Goal: Navigation & Orientation: Understand site structure

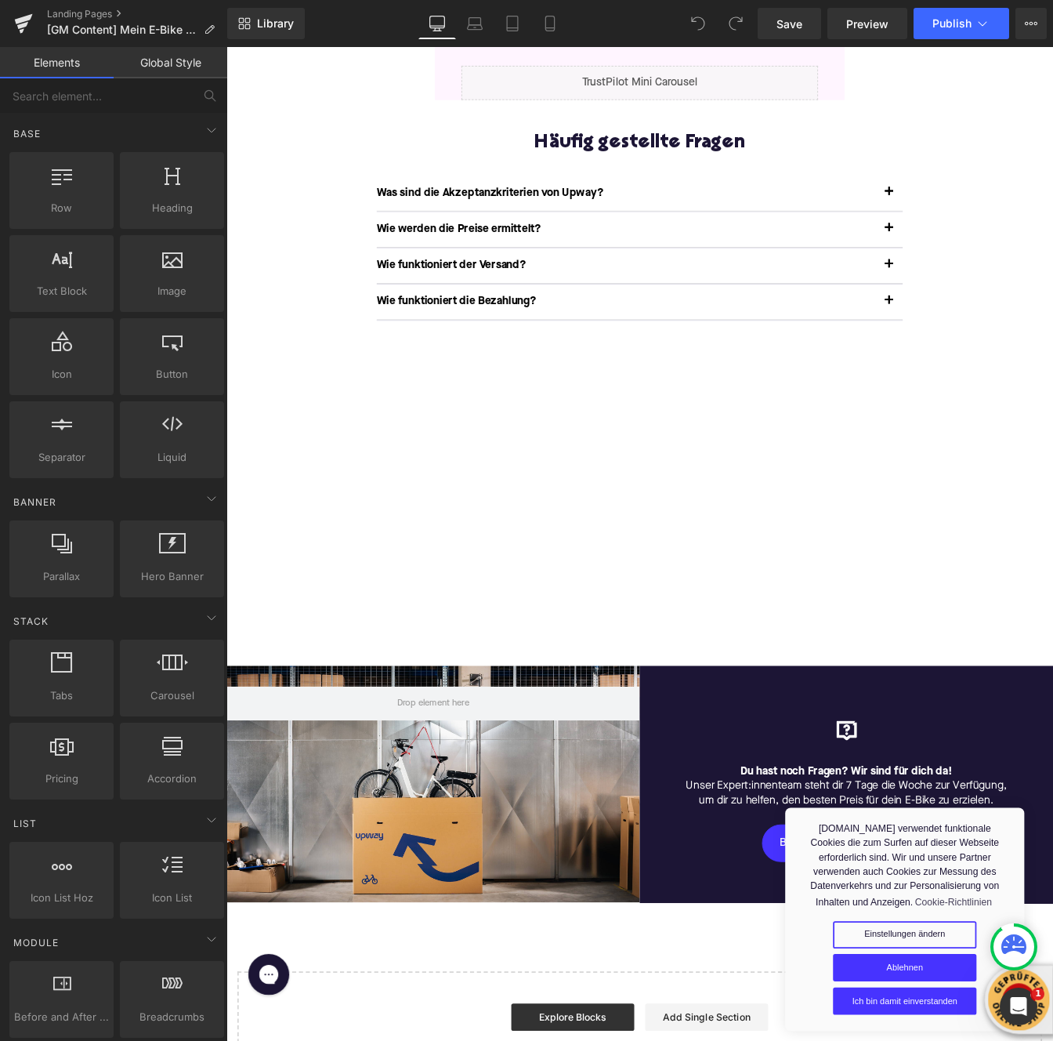
scroll to position [739, 0]
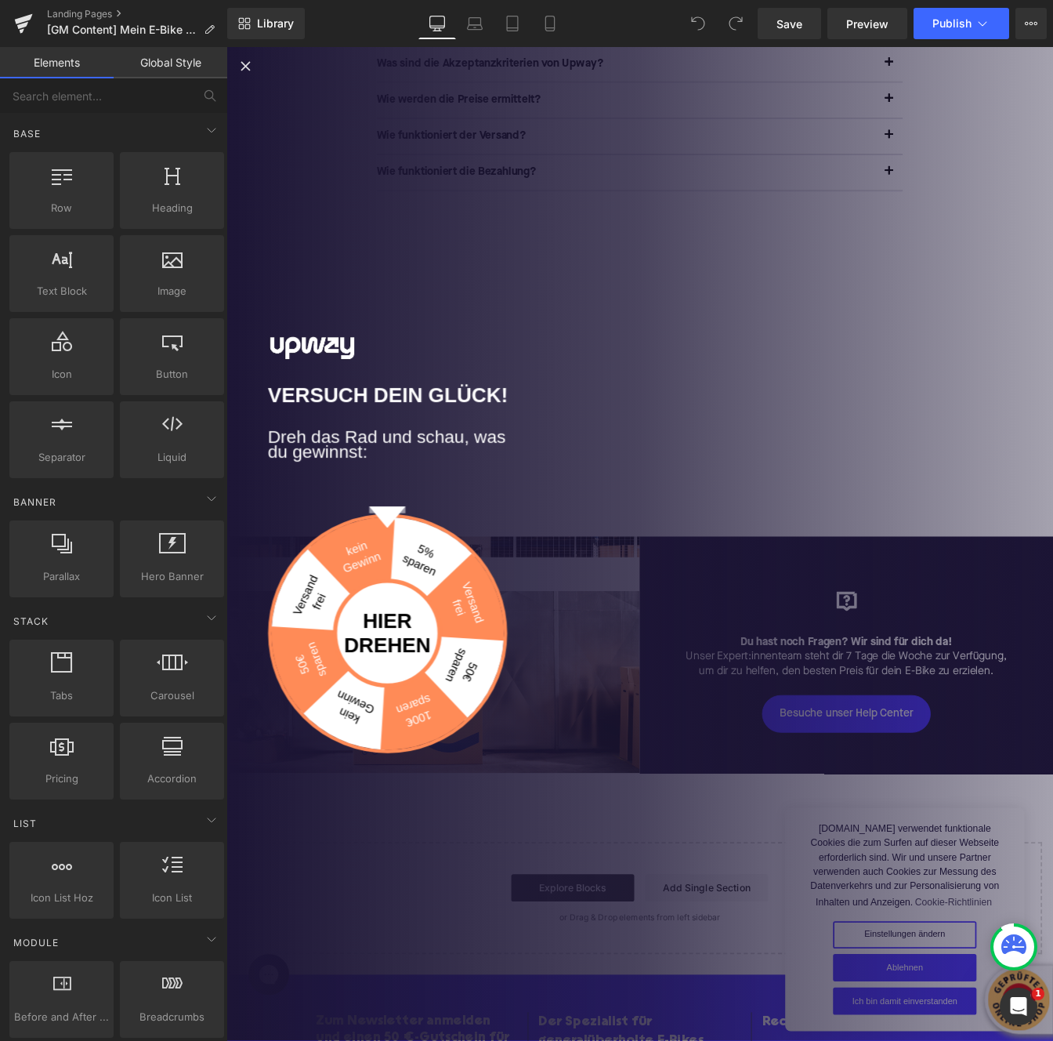
click at [1053, 306] on div "Versuch dein Glück! Dreh das Rad und schau, was du gewinnst: kein Gewinn 5% spa…" at bounding box center [701, 617] width 948 height 1140
click at [250, 72] on icon "Close popup" at bounding box center [248, 69] width 19 height 19
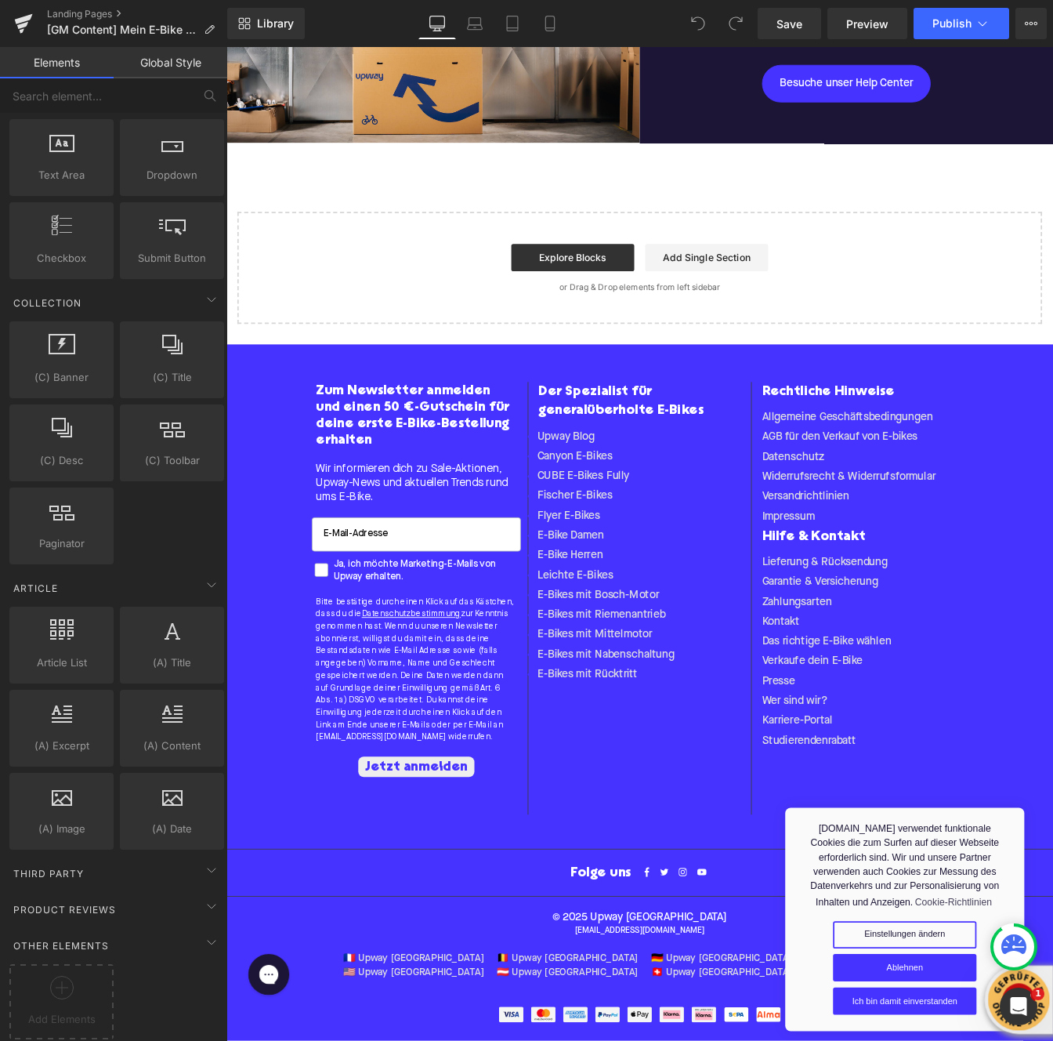
scroll to position [2529, 0]
click at [205, 861] on icon at bounding box center [211, 870] width 19 height 19
click at [205, 866] on icon at bounding box center [211, 870] width 19 height 19
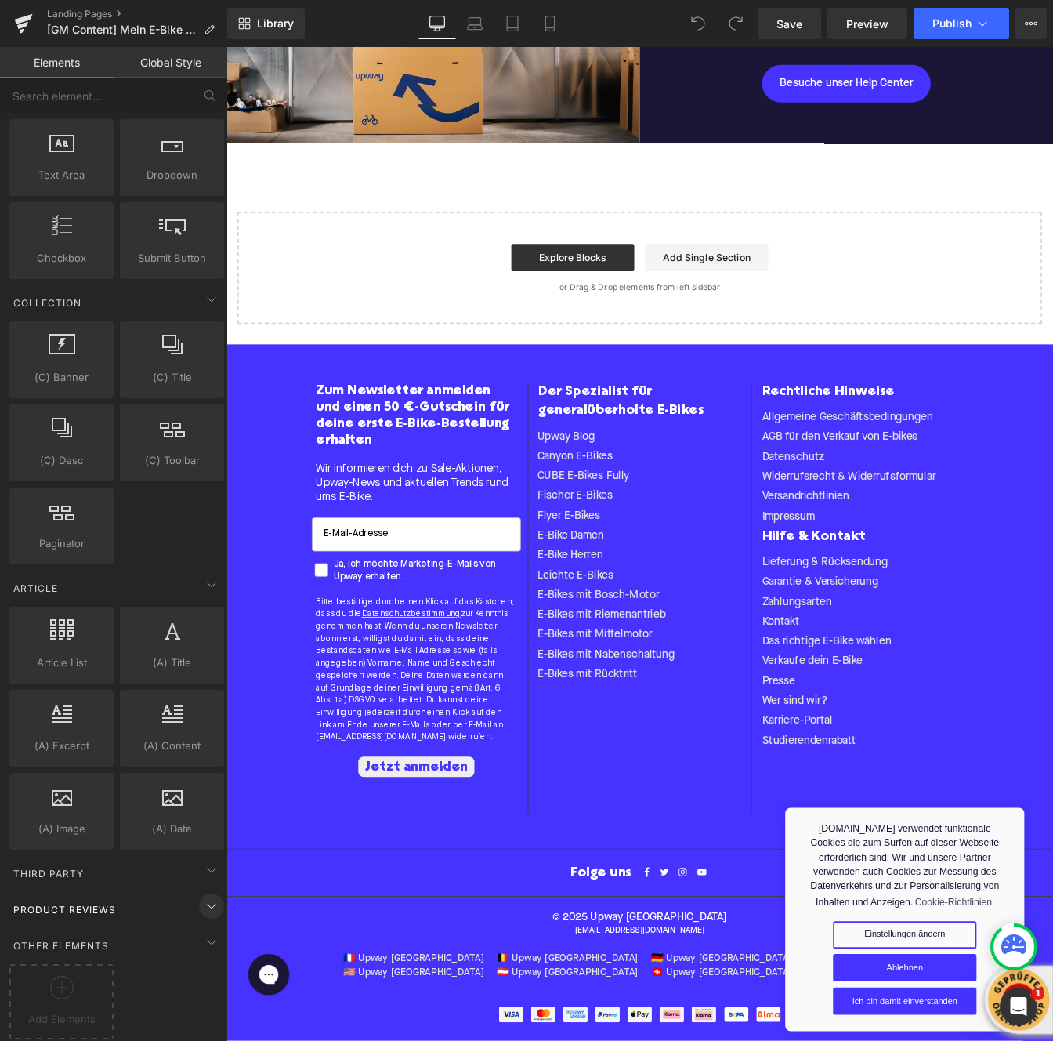
click at [204, 897] on icon at bounding box center [211, 906] width 19 height 19
click at [202, 933] on icon at bounding box center [211, 942] width 19 height 19
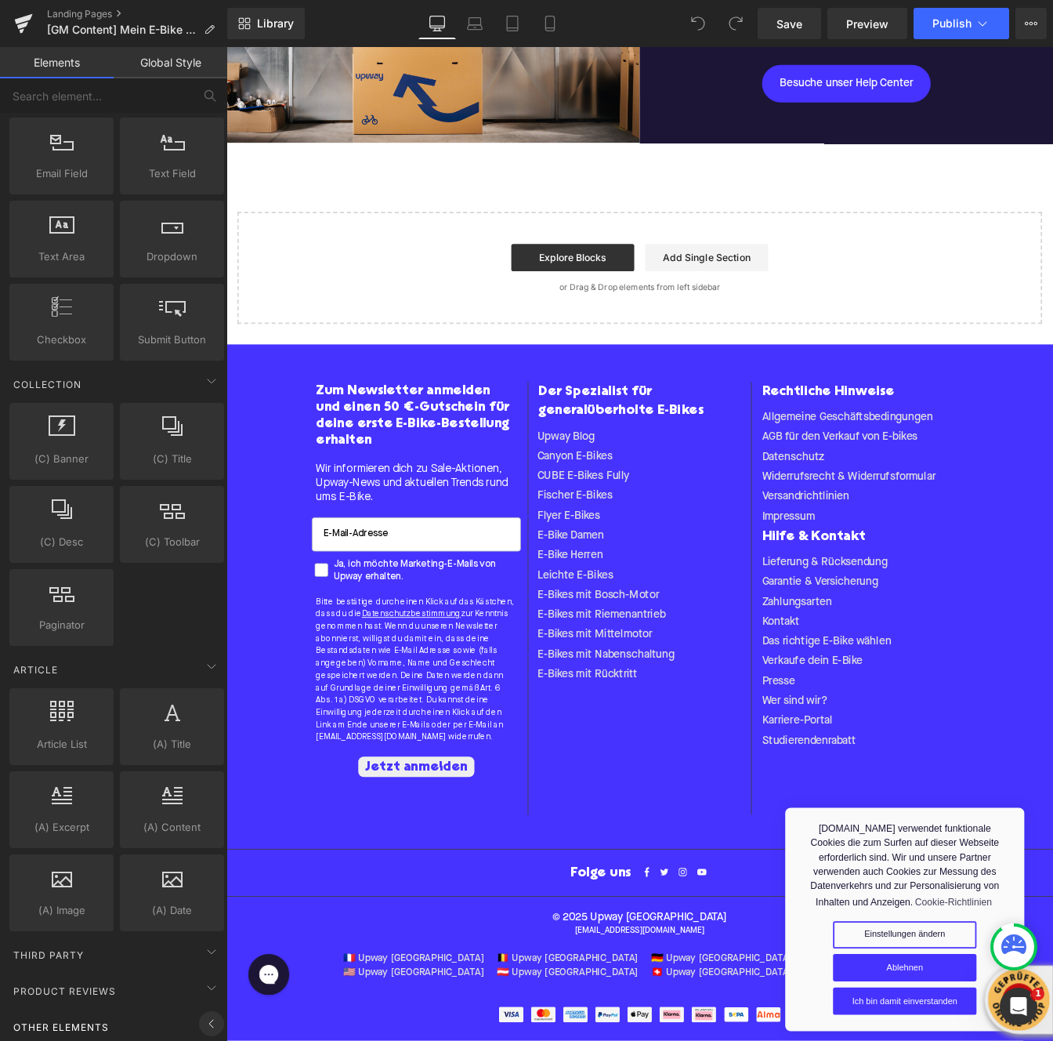
click at [202, 1017] on icon at bounding box center [211, 1023] width 19 height 19
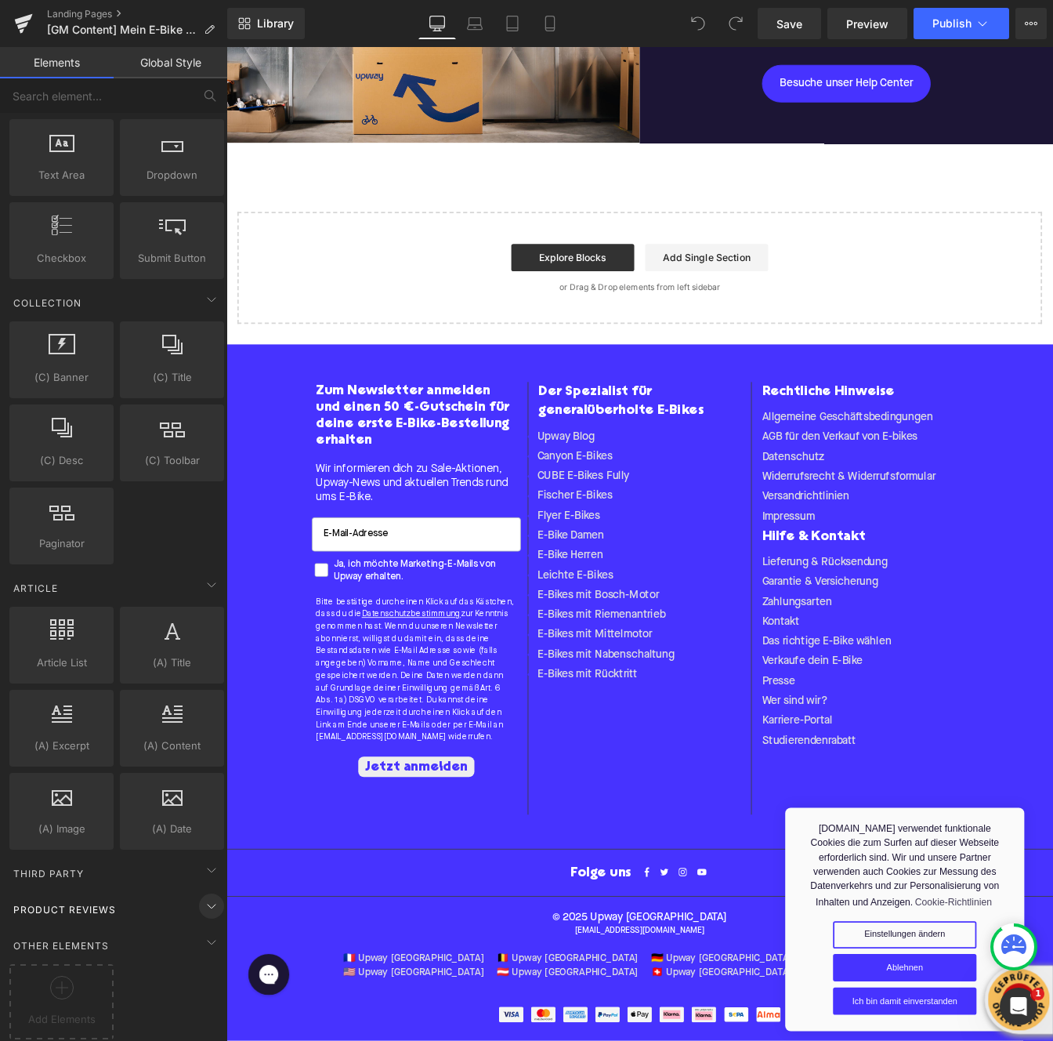
click at [202, 901] on icon at bounding box center [211, 906] width 19 height 19
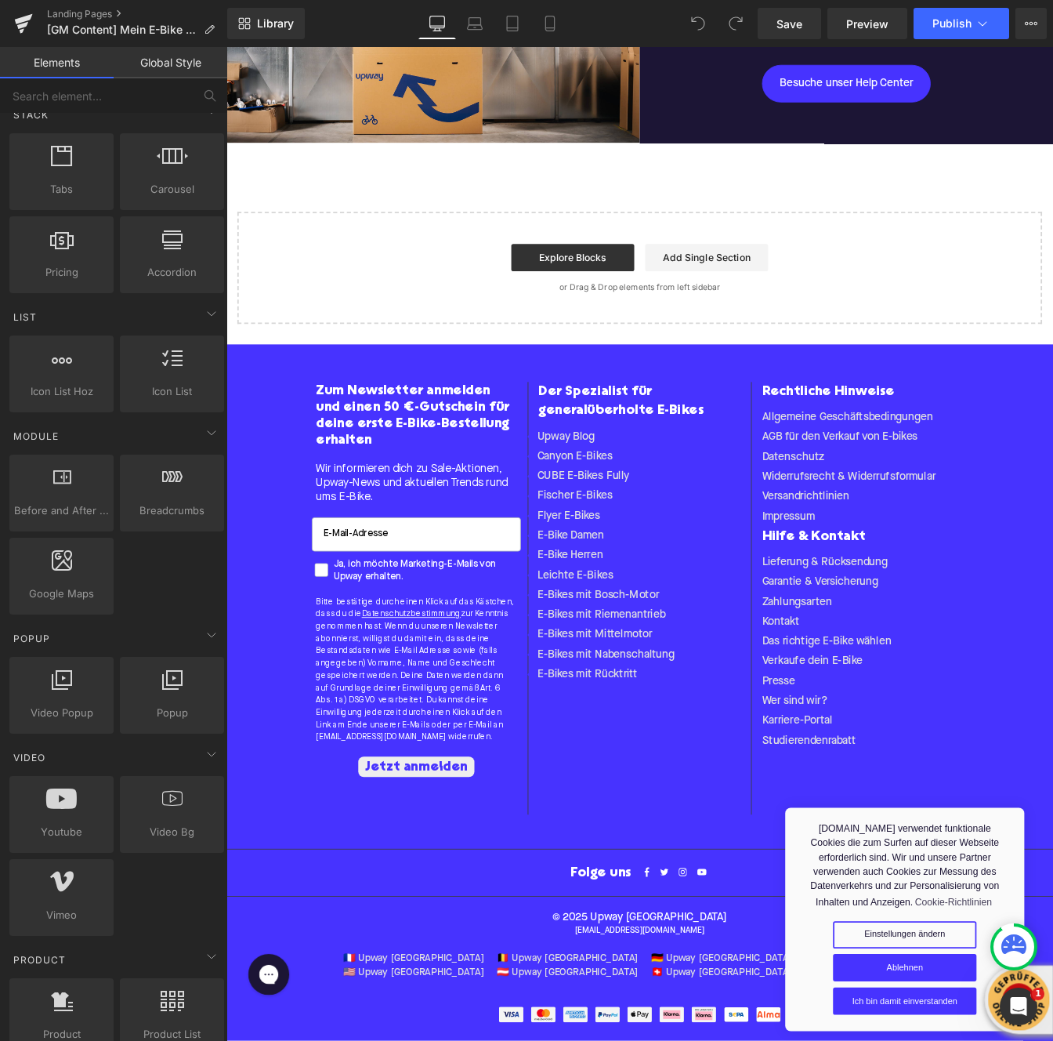
scroll to position [0, 0]
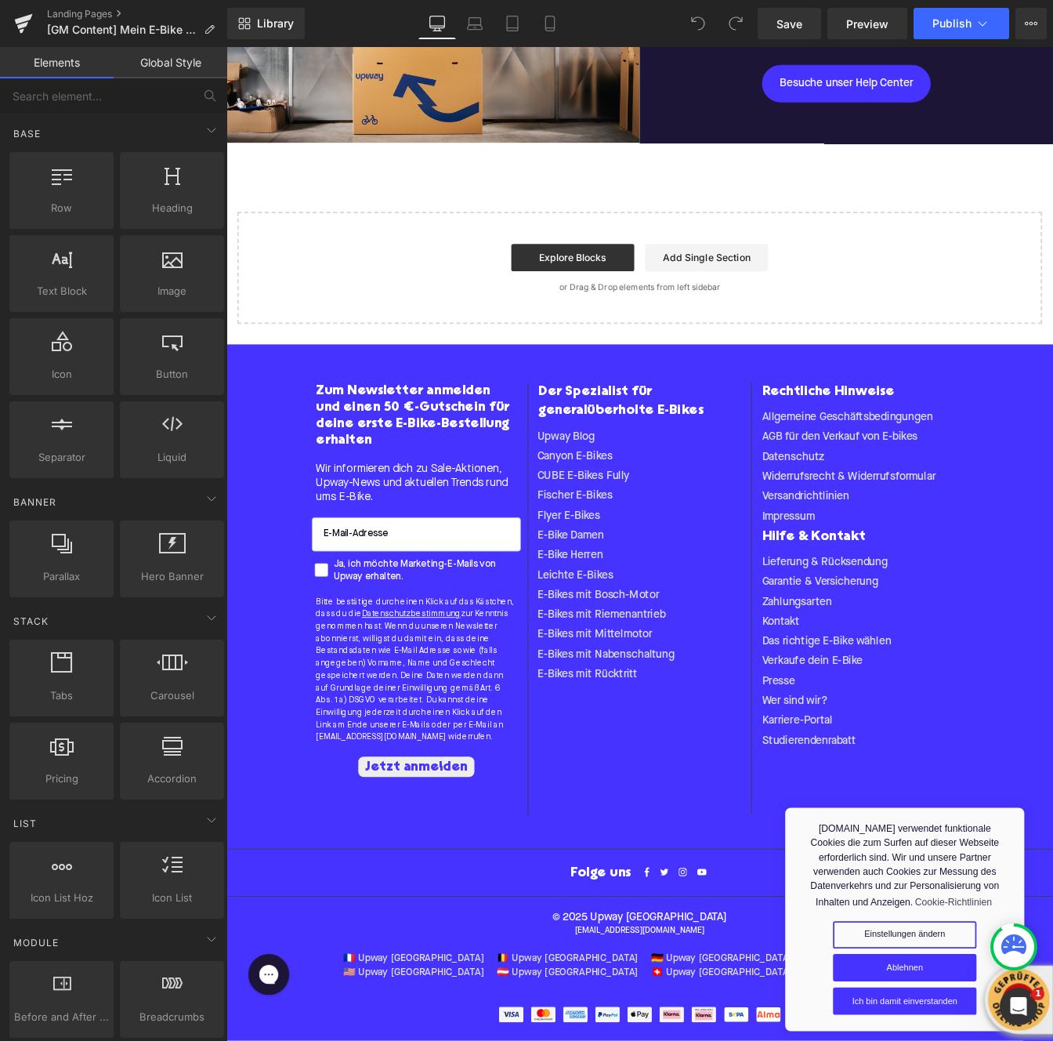
click at [143, 75] on link "Global Style" at bounding box center [171, 62] width 114 height 31
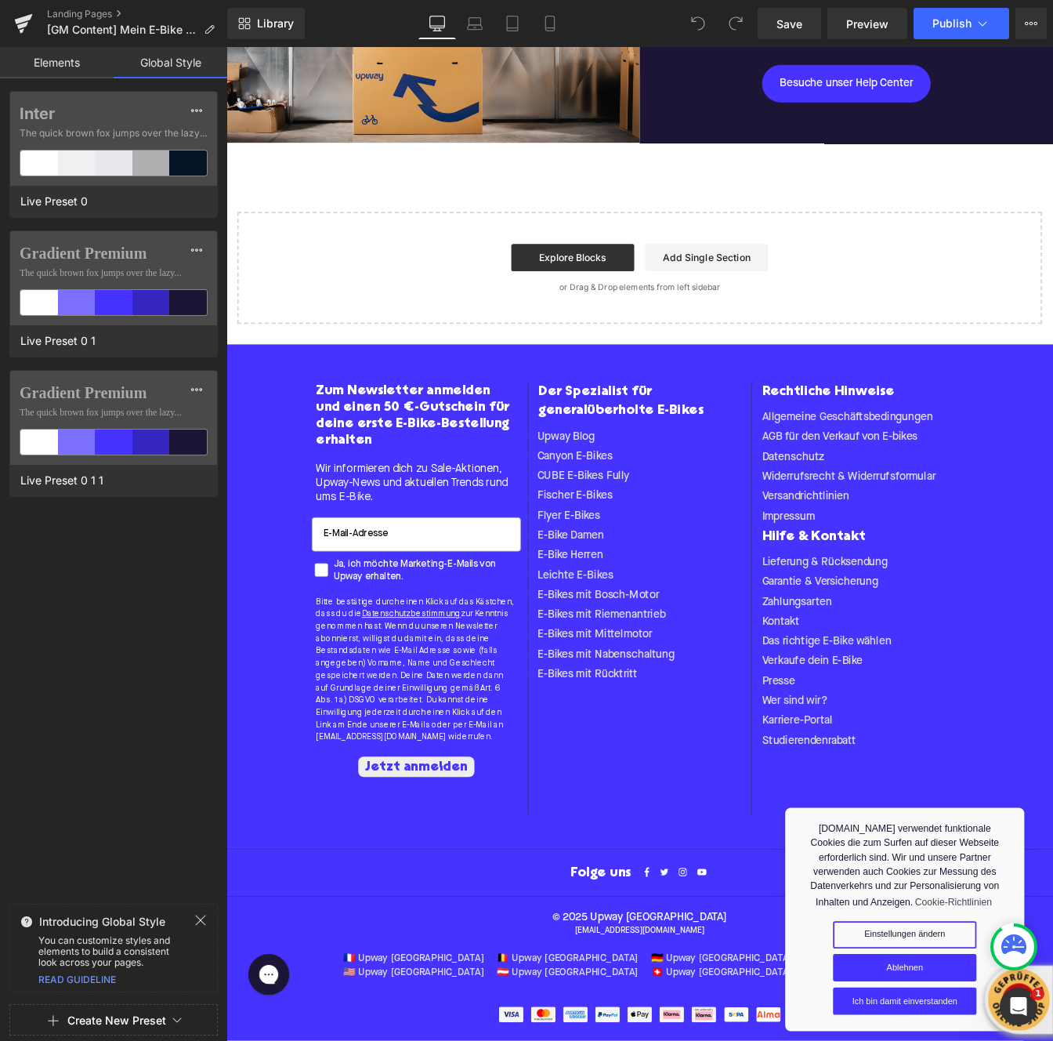
click at [60, 72] on link "Elements" at bounding box center [57, 62] width 114 height 31
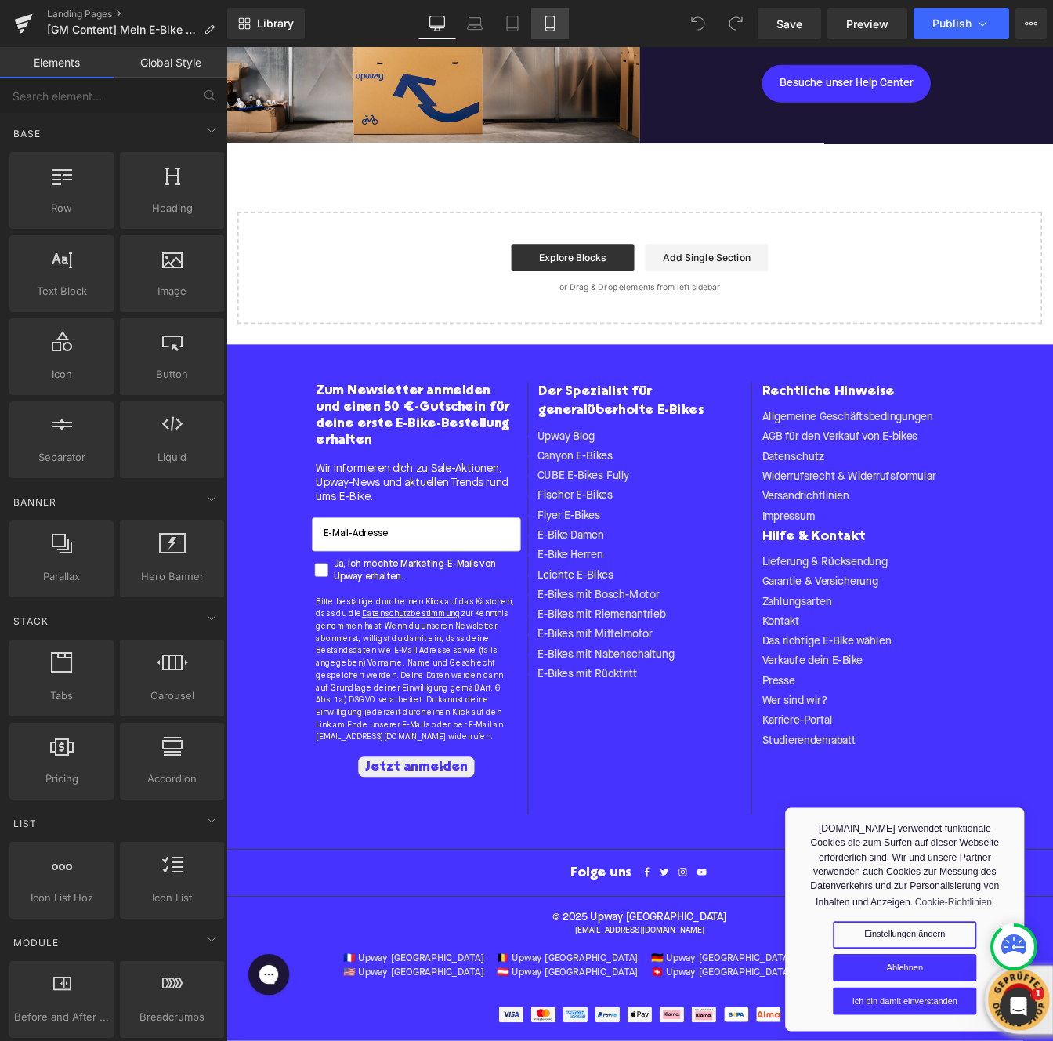
click at [549, 25] on icon at bounding box center [550, 24] width 16 height 16
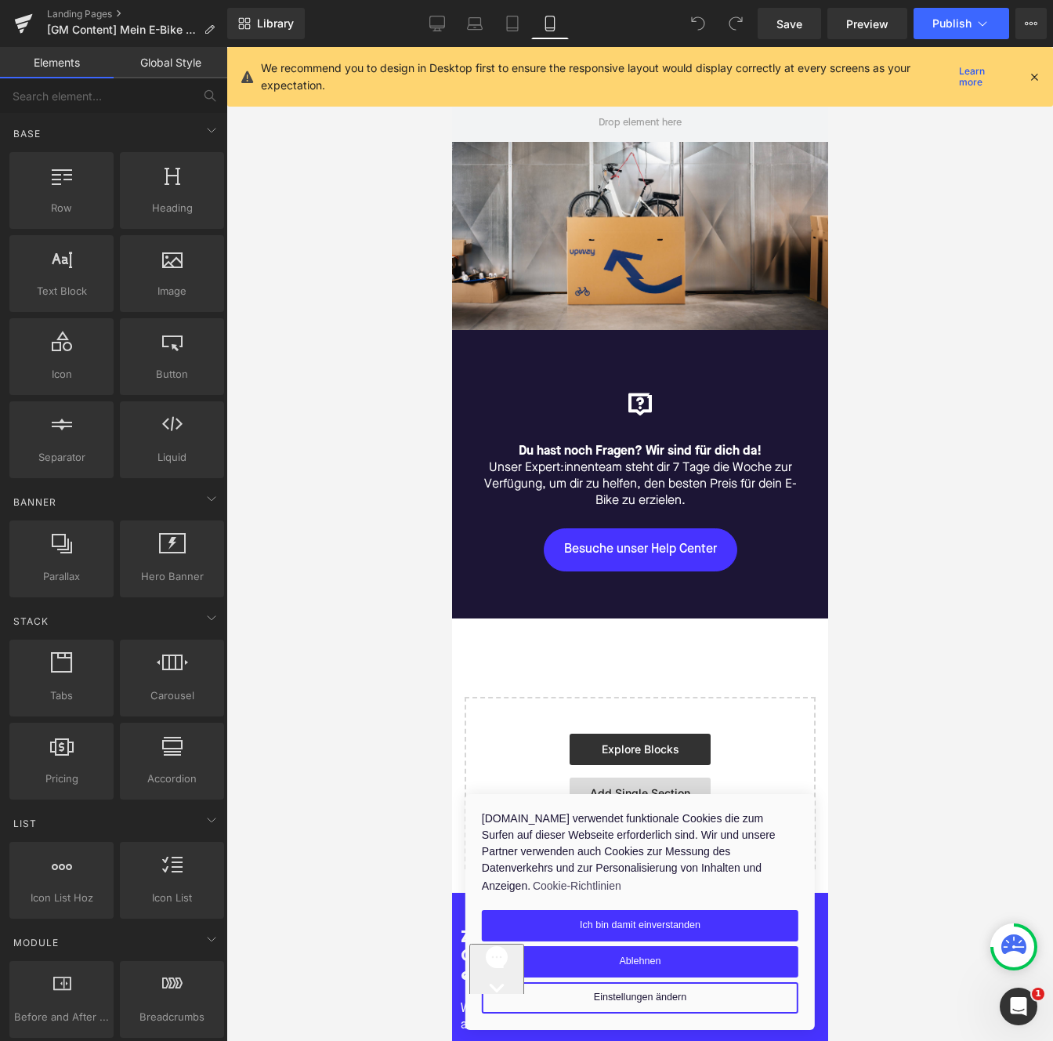
scroll to position [948, 0]
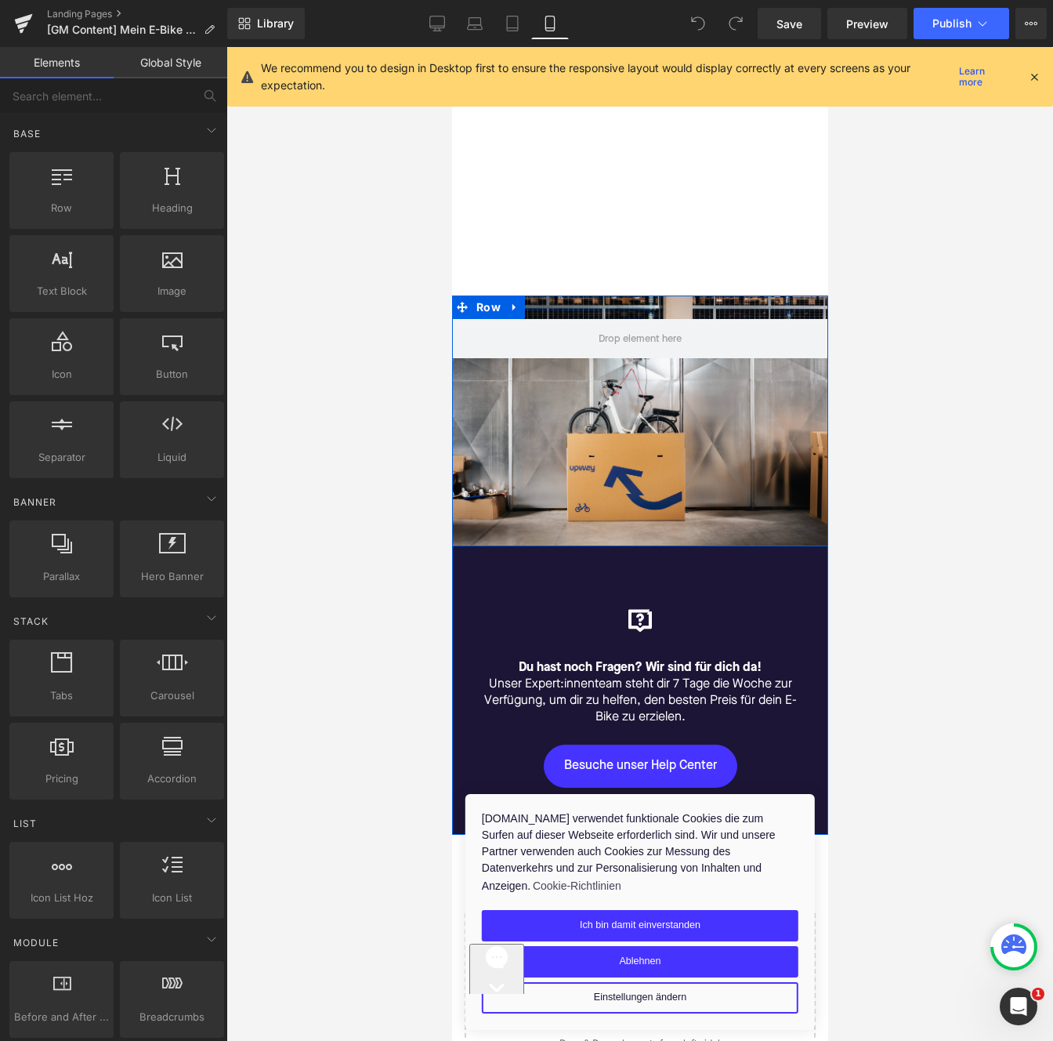
click at [688, 430] on div "Row" at bounding box center [639, 420] width 376 height 251
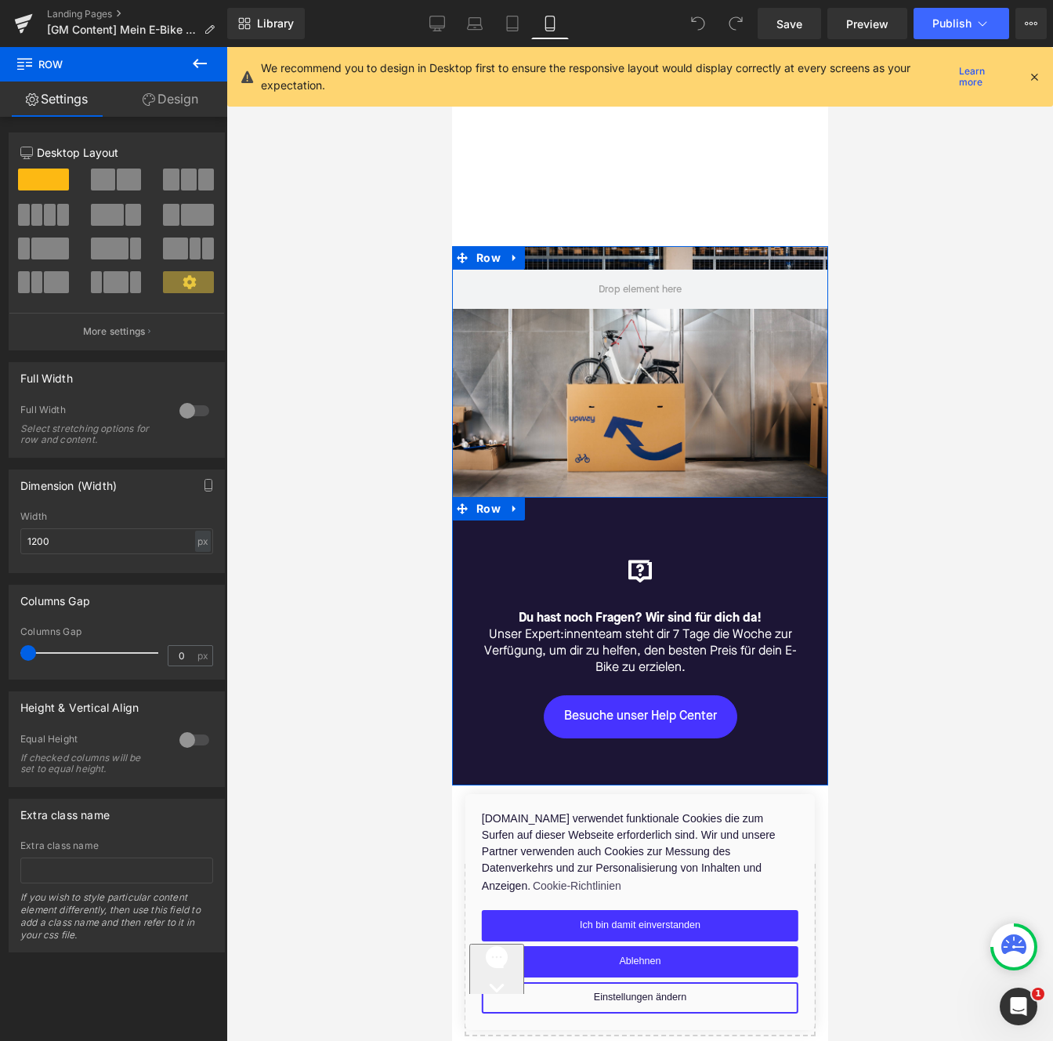
scroll to position [1001, 0]
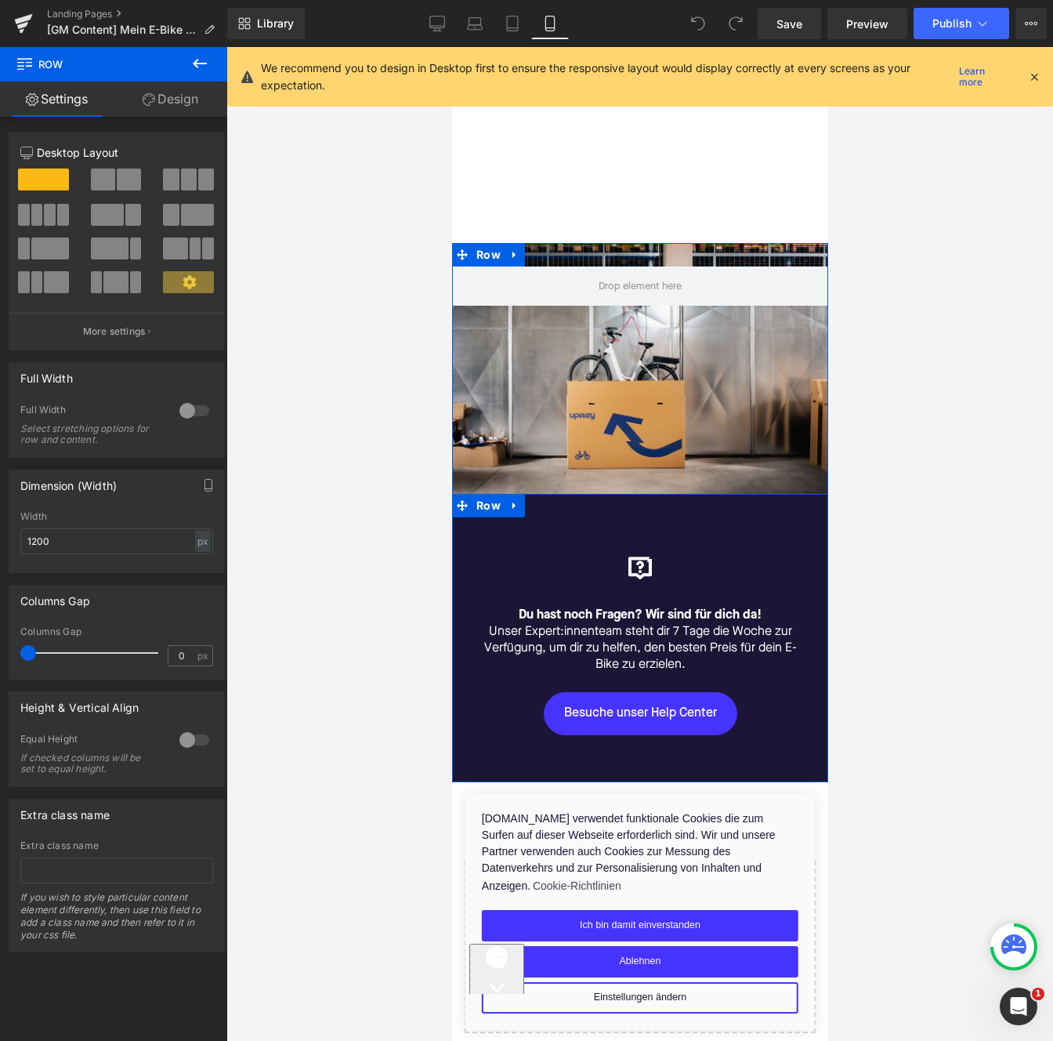
click at [540, 538] on div "Icon Du hast noch Fragen? Wir sind für dich da! Unser Expert:innenteam steht di…" at bounding box center [639, 638] width 376 height 288
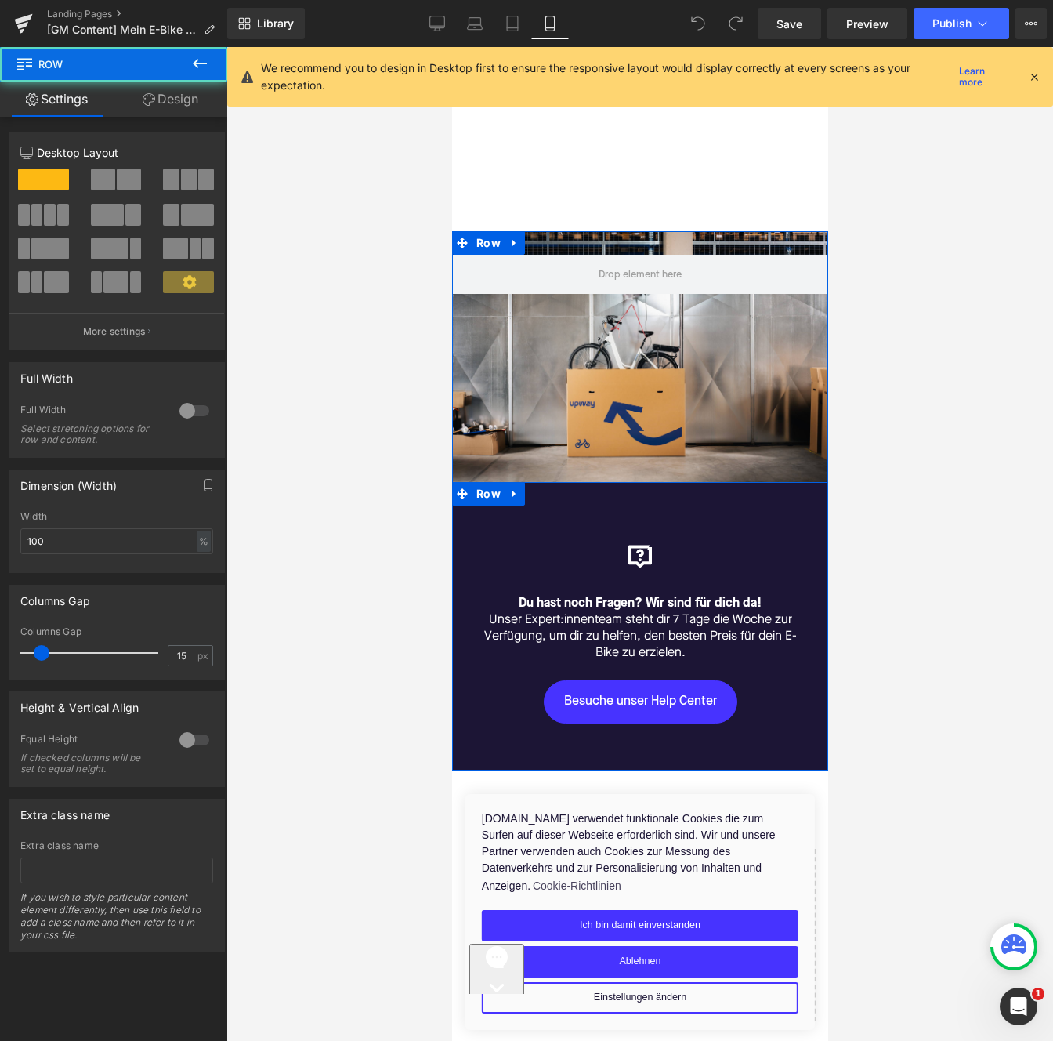
scroll to position [1022, 0]
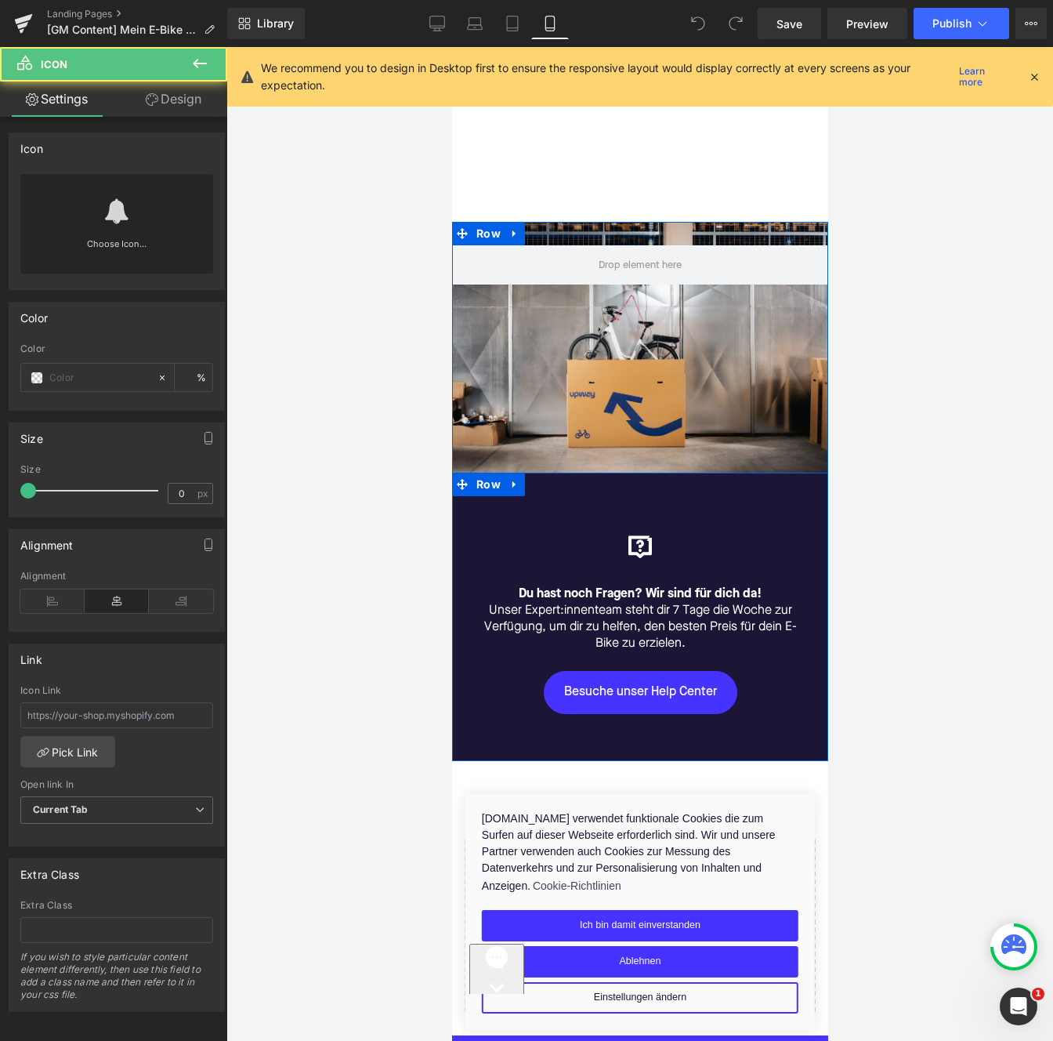
click at [542, 560] on div "Icon" at bounding box center [640, 551] width 328 height 32
click at [542, 524] on div "Icon Du hast noch Fragen? Wir sind für dich da! Unser Expert:innenteam steht di…" at bounding box center [639, 617] width 376 height 288
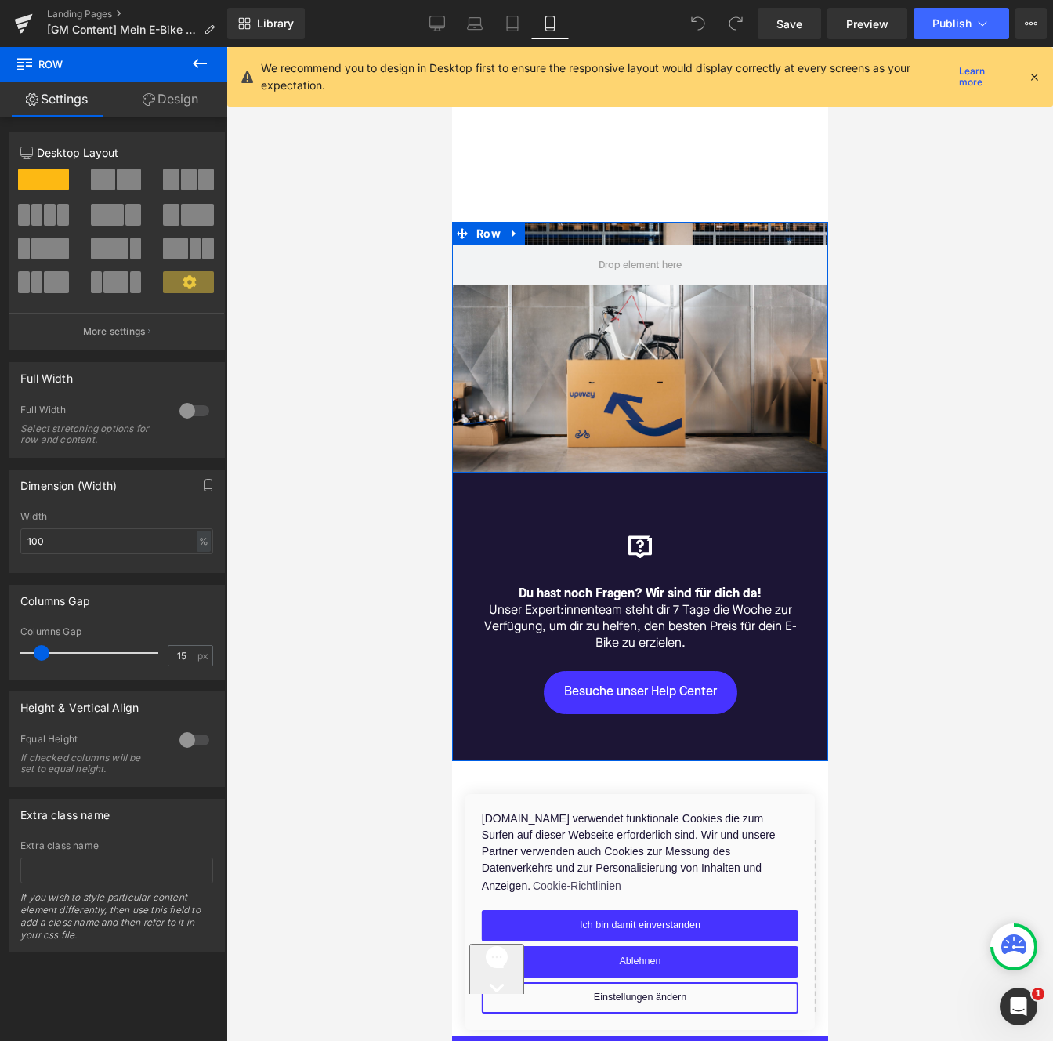
click at [485, 411] on div "Row" at bounding box center [639, 347] width 376 height 251
click at [534, 473] on div "Row" at bounding box center [639, 347] width 376 height 251
click at [534, 516] on div "Icon Du hast noch Fragen? Wir sind für dich da! Unser Expert:innenteam steht di…" at bounding box center [639, 617] width 376 height 288
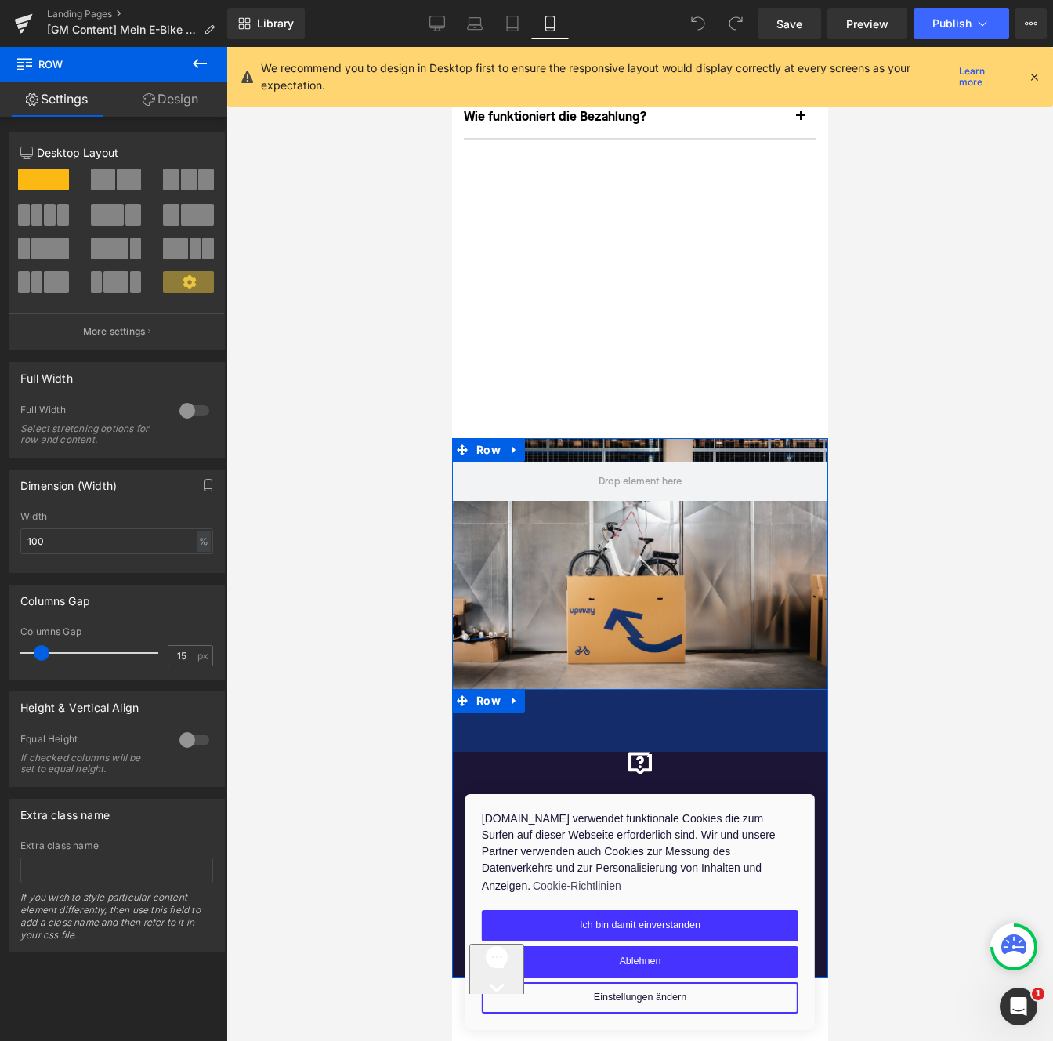
scroll to position [1020, 0]
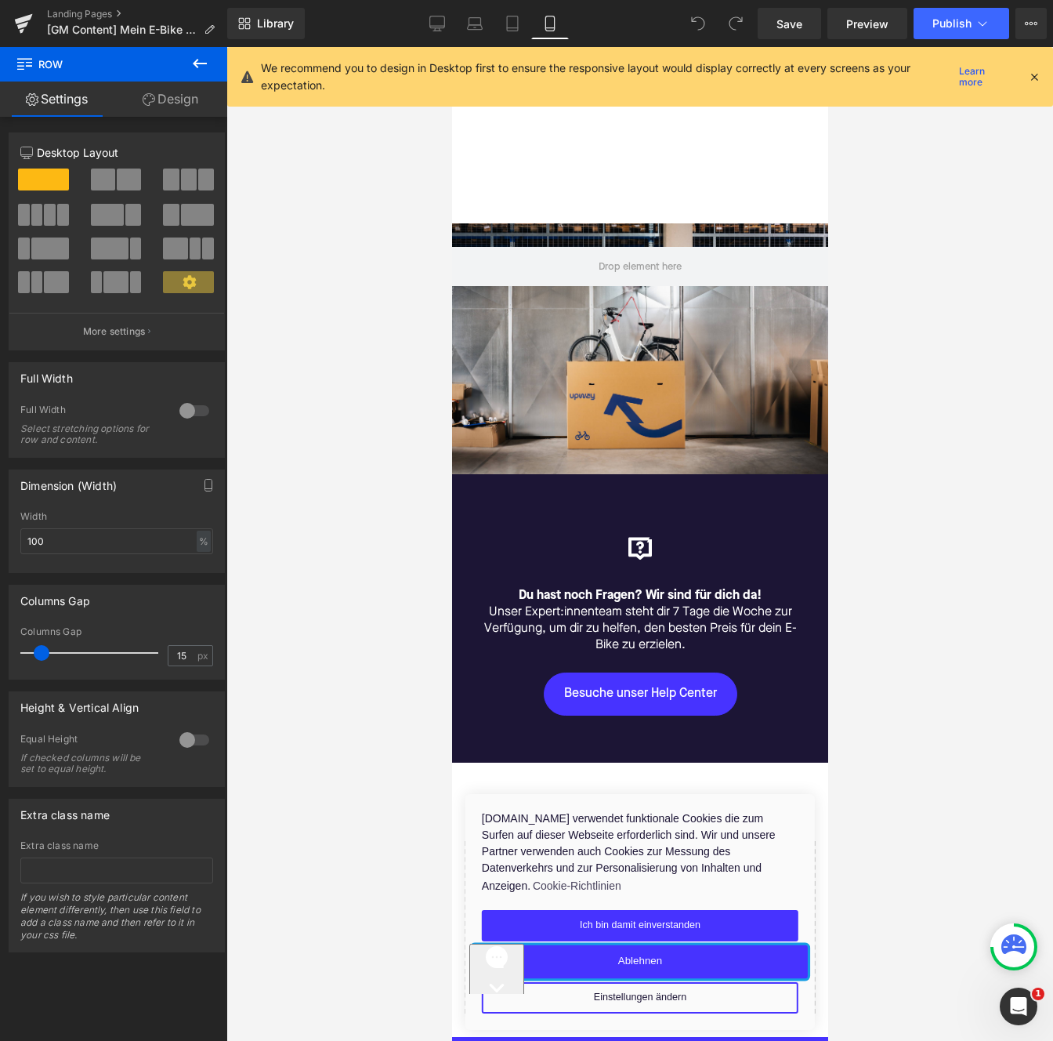
click at [674, 969] on button "Ablehnen" at bounding box center [640, 961] width 336 height 33
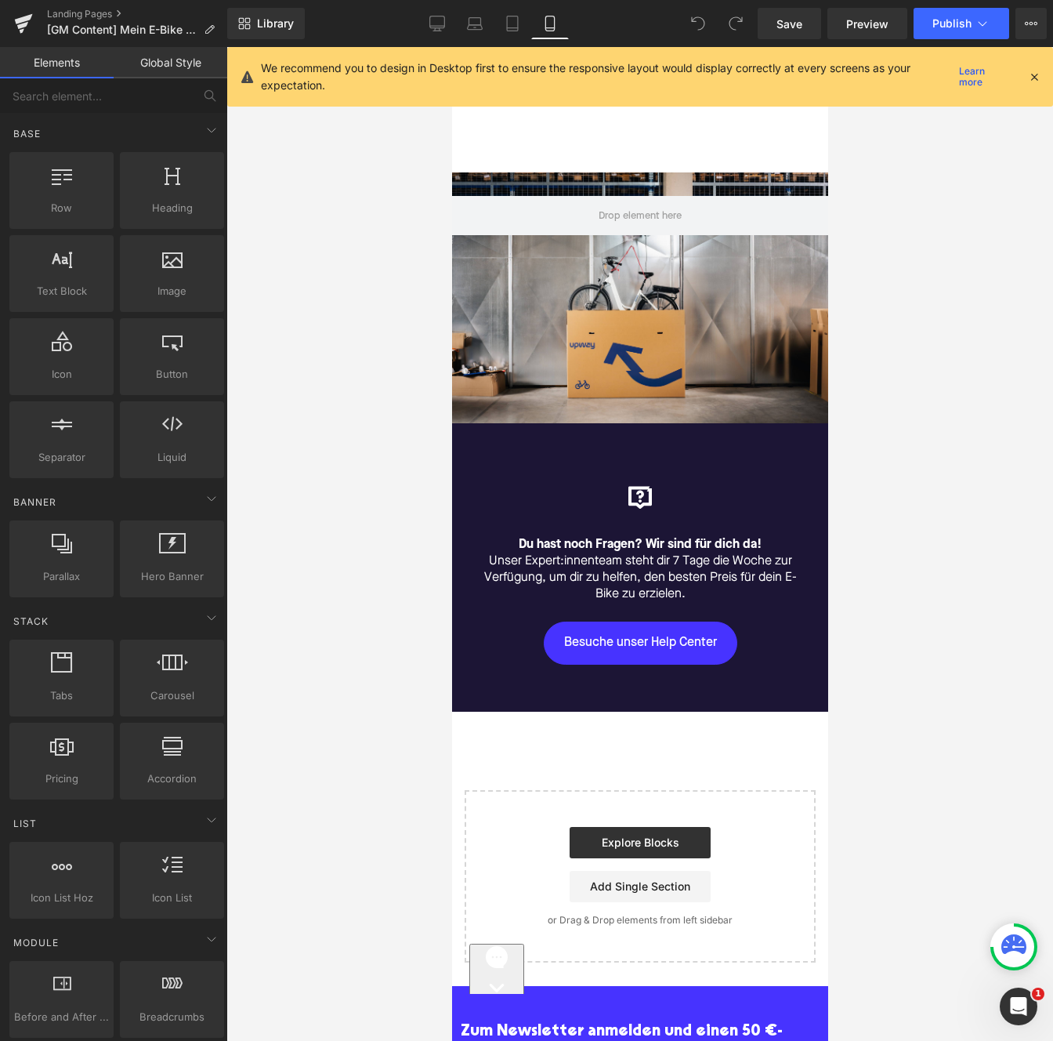
scroll to position [1118, 0]
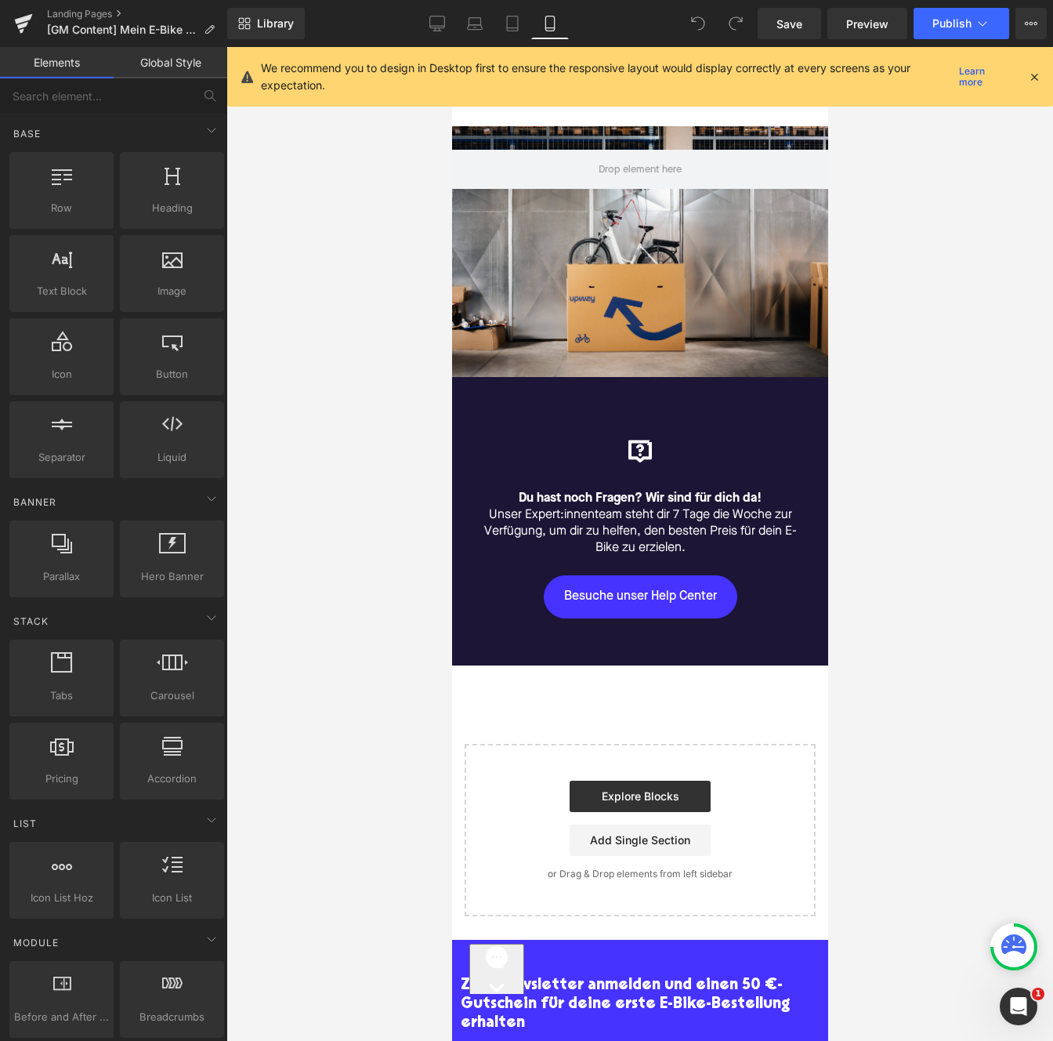
click at [769, 661] on div "Icon Du hast noch Fragen? Wir sind für dich da! Unser Expert:innenteam steht di…" at bounding box center [639, 521] width 376 height 288
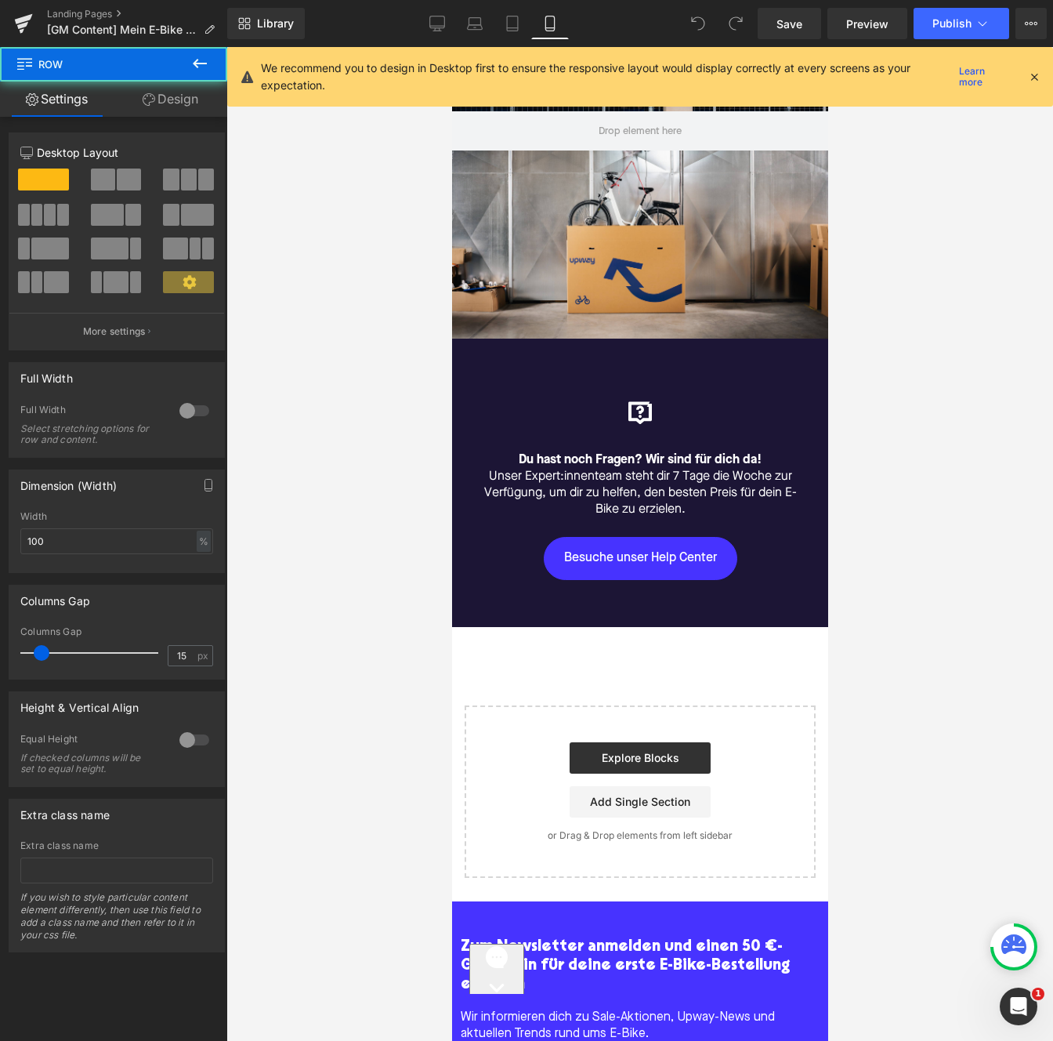
scroll to position [1158, 0]
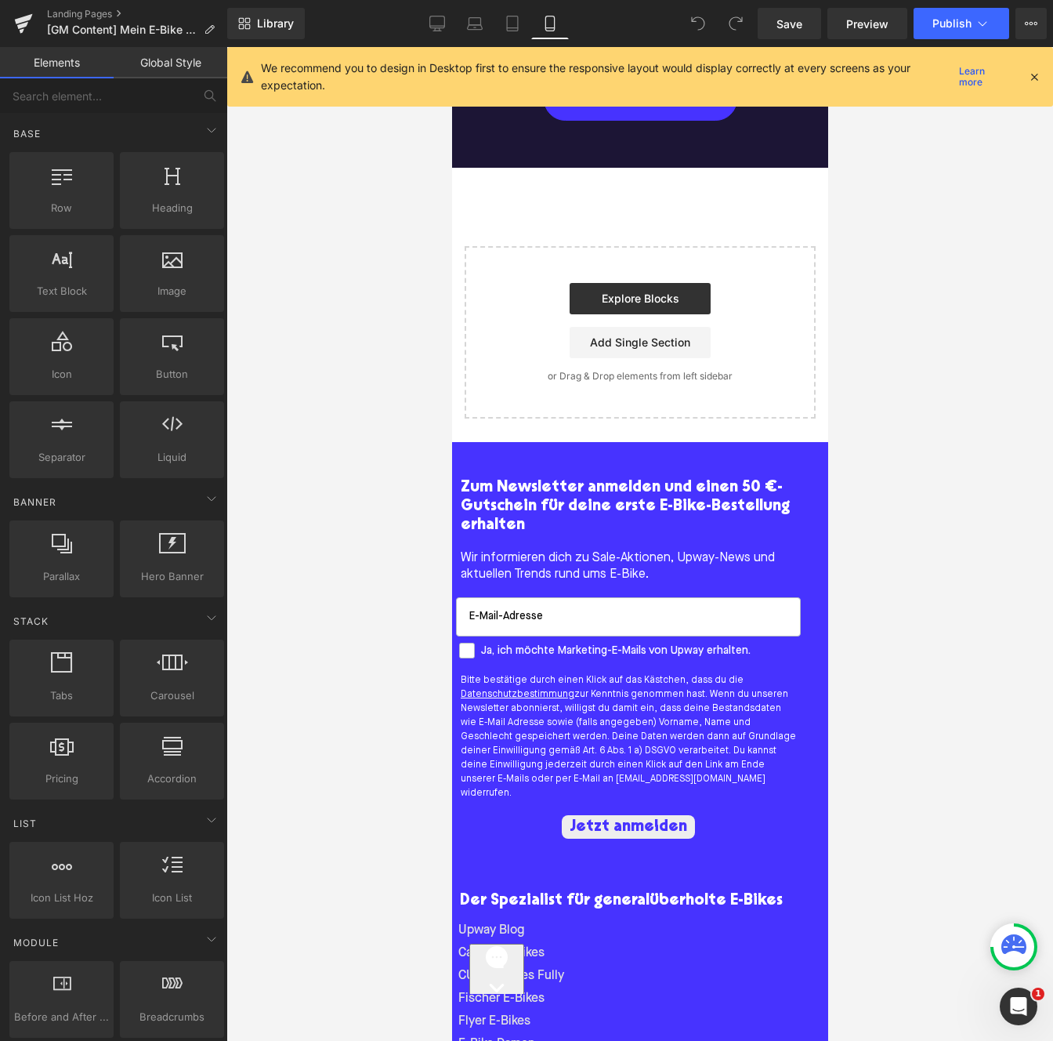
scroll to position [1735, 0]
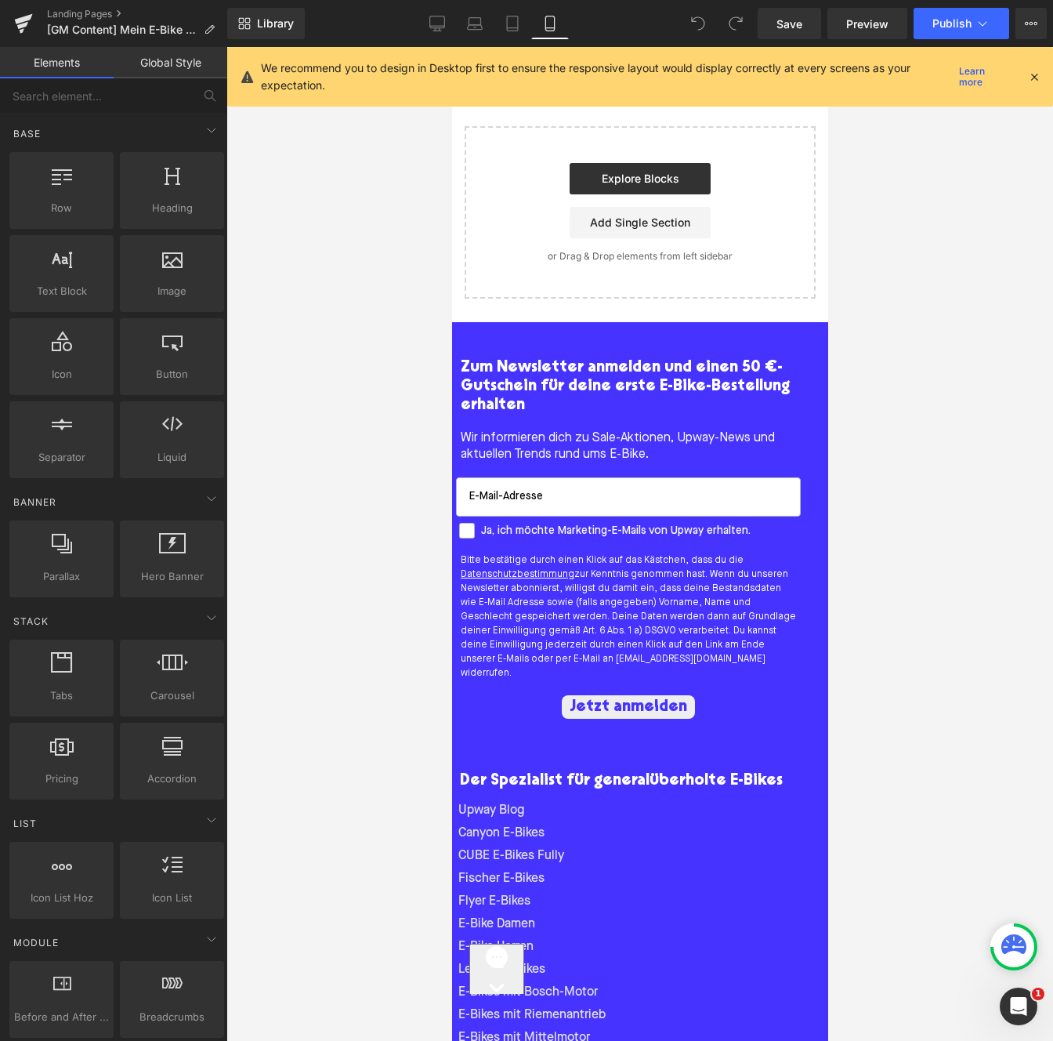
click at [794, 402] on p "Zum Newsletter anmelden und einen 50 €-Gutschein für deine erste E-Bike-Bestell…" at bounding box center [627, 386] width 335 height 56
click at [787, 357] on div "Zum Newsletter anmelden und einen 50 €-Gutschein für deine erste E-Bike-Bestell…" at bounding box center [639, 1002] width 376 height 1361
click at [556, 379] on div "Zum Newsletter anmelden und einen 50 €-Gutschein für deine erste E-Bike-Bestell…" at bounding box center [627, 386] width 345 height 72
click at [549, 405] on span "Zum Newsletter anmelden und einen 50 €-Gutschein für deine erste E-Bike-Bestell…" at bounding box center [624, 386] width 329 height 53
click at [568, 358] on div "Zum Newsletter anmelden und einen 50 €-Gutschein für deine erste E-Bike-Bestell…" at bounding box center [639, 1002] width 376 height 1361
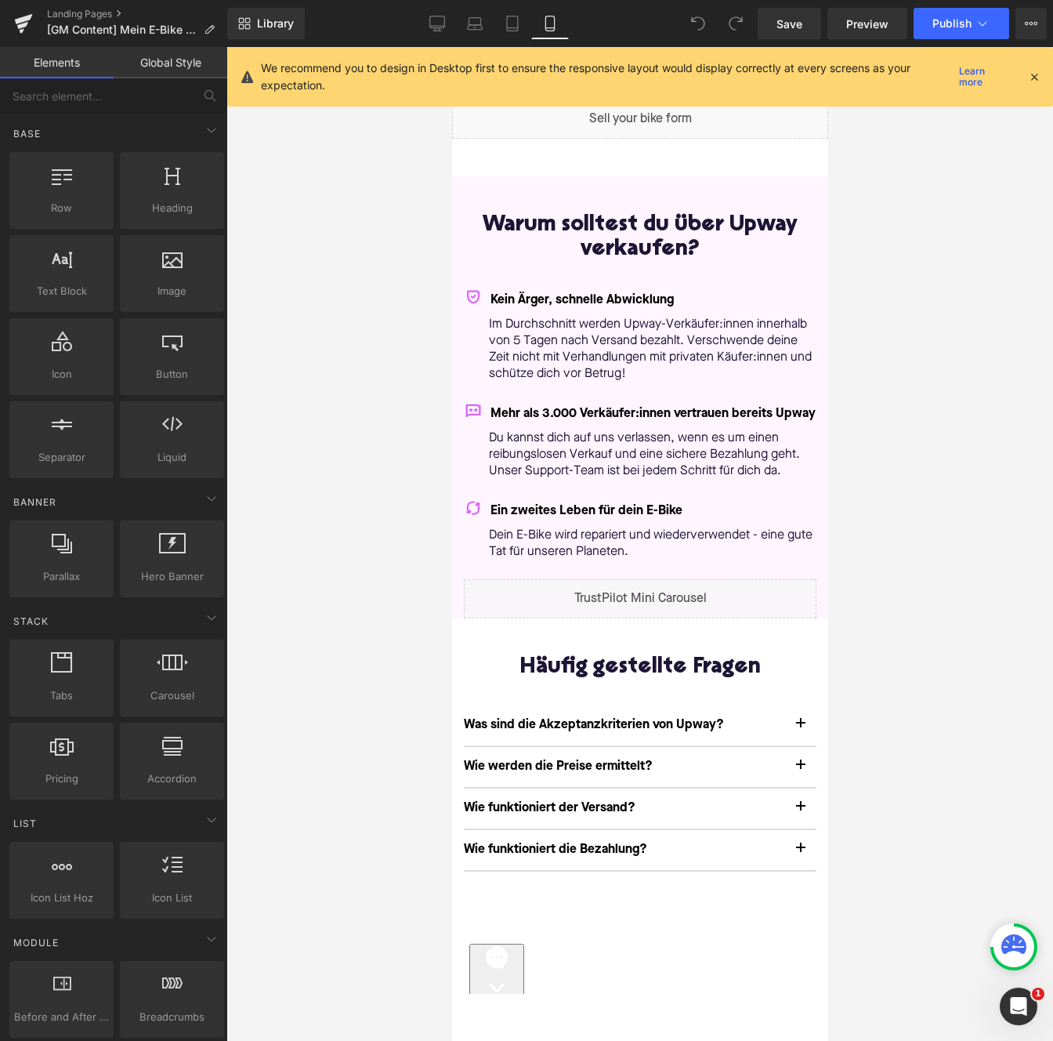
scroll to position [0, 0]
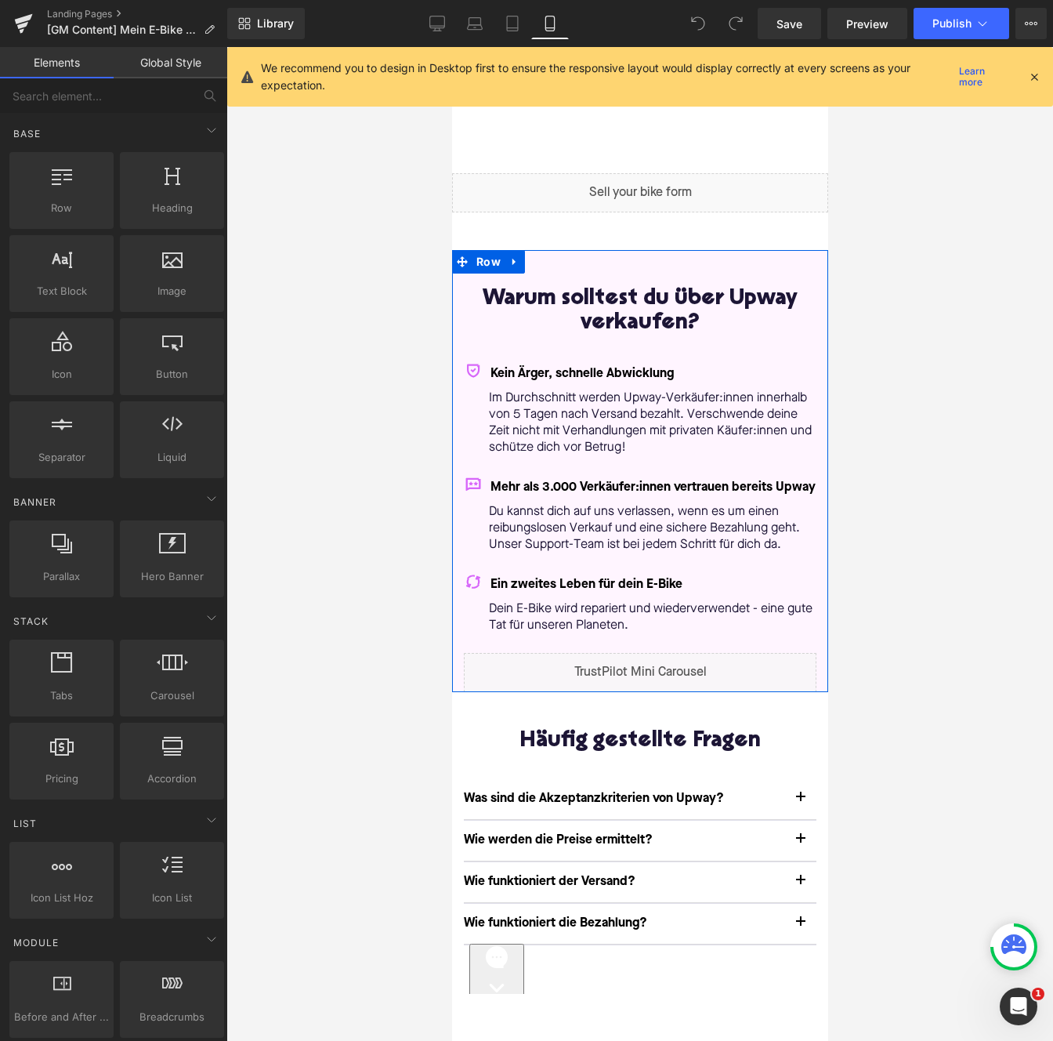
click at [585, 270] on div "Warum solltest du über Upway verkaufen? Heading Kein Ärger, schnelle Abwicklung…" at bounding box center [639, 471] width 376 height 442
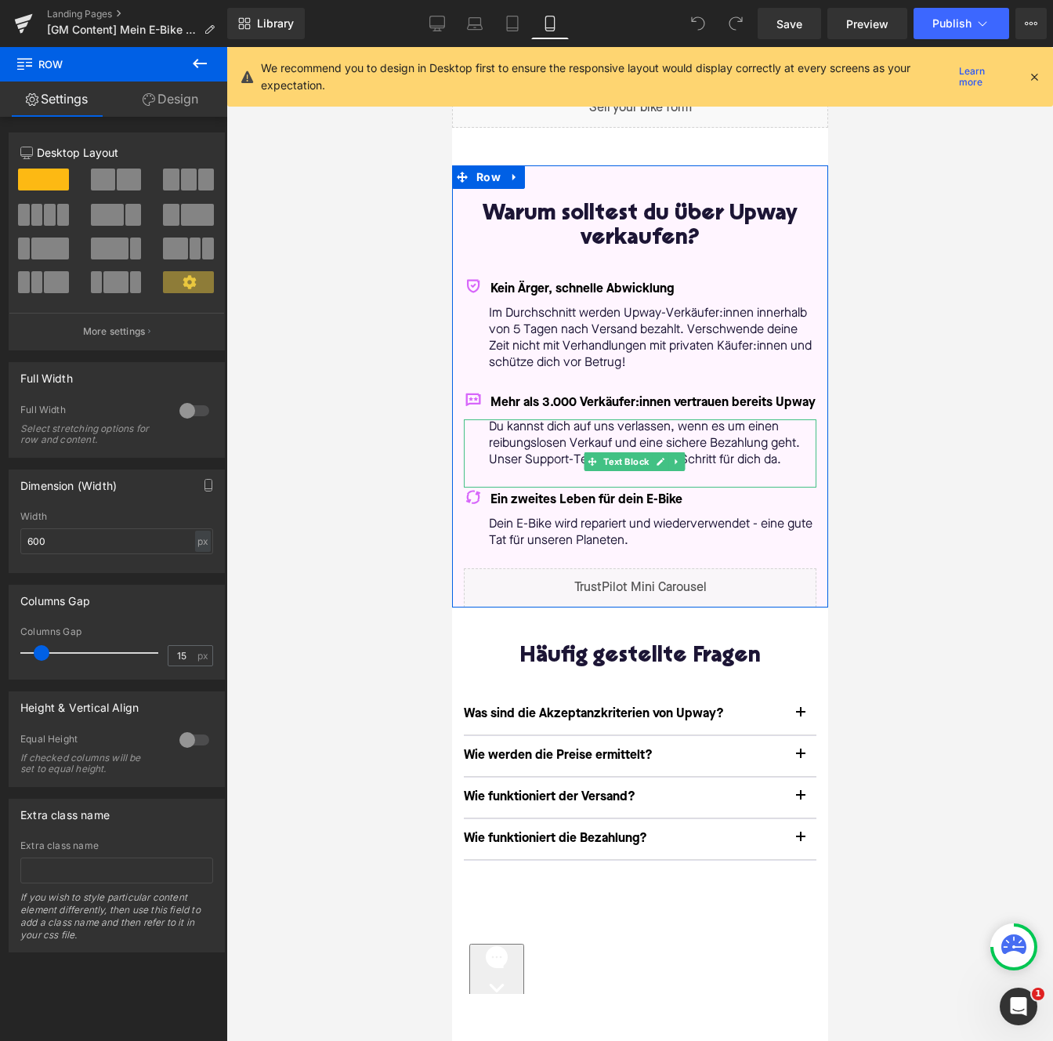
scroll to position [129, 0]
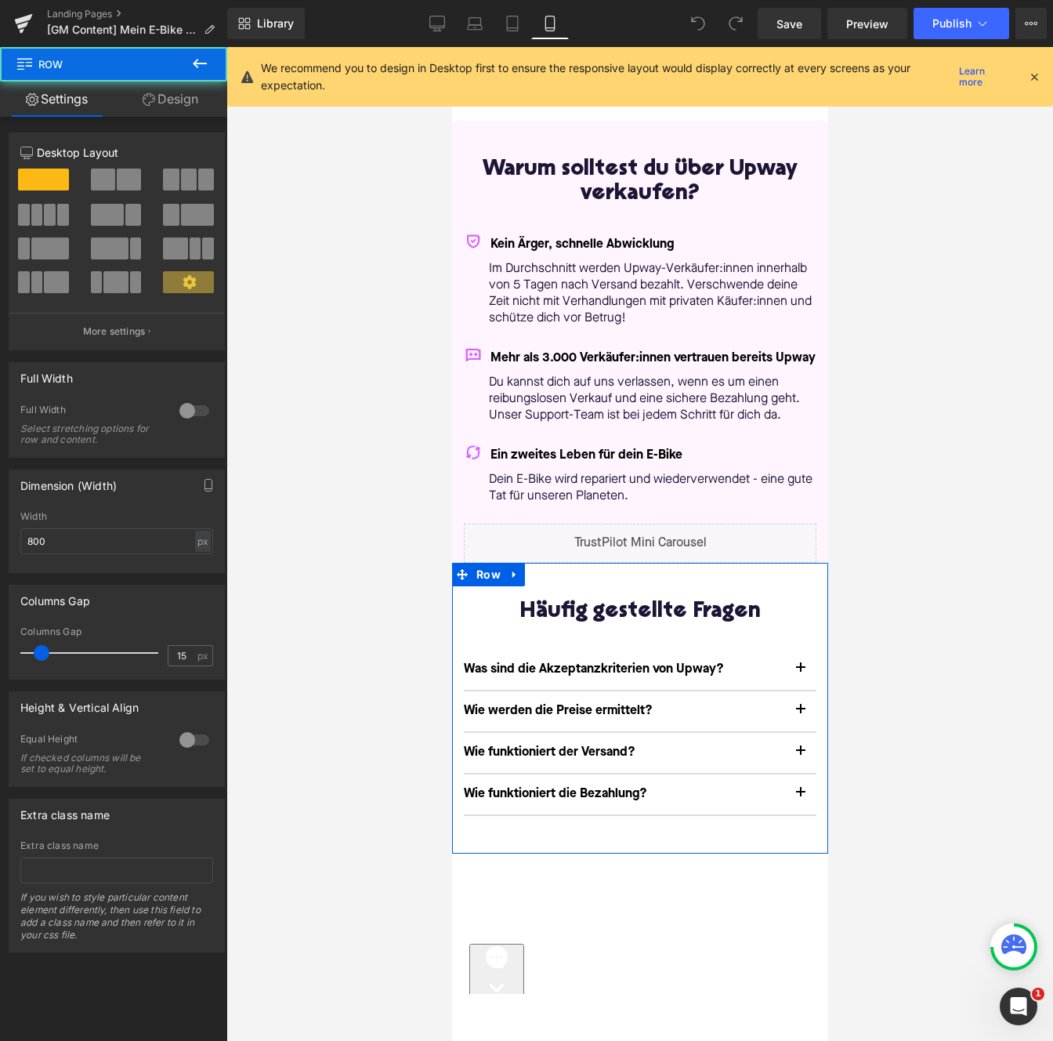
click at [774, 607] on div "Häufig gestellte Fragen Heading Was sind die Akzeptanzkriterien von Upway? Text…" at bounding box center [639, 708] width 376 height 291
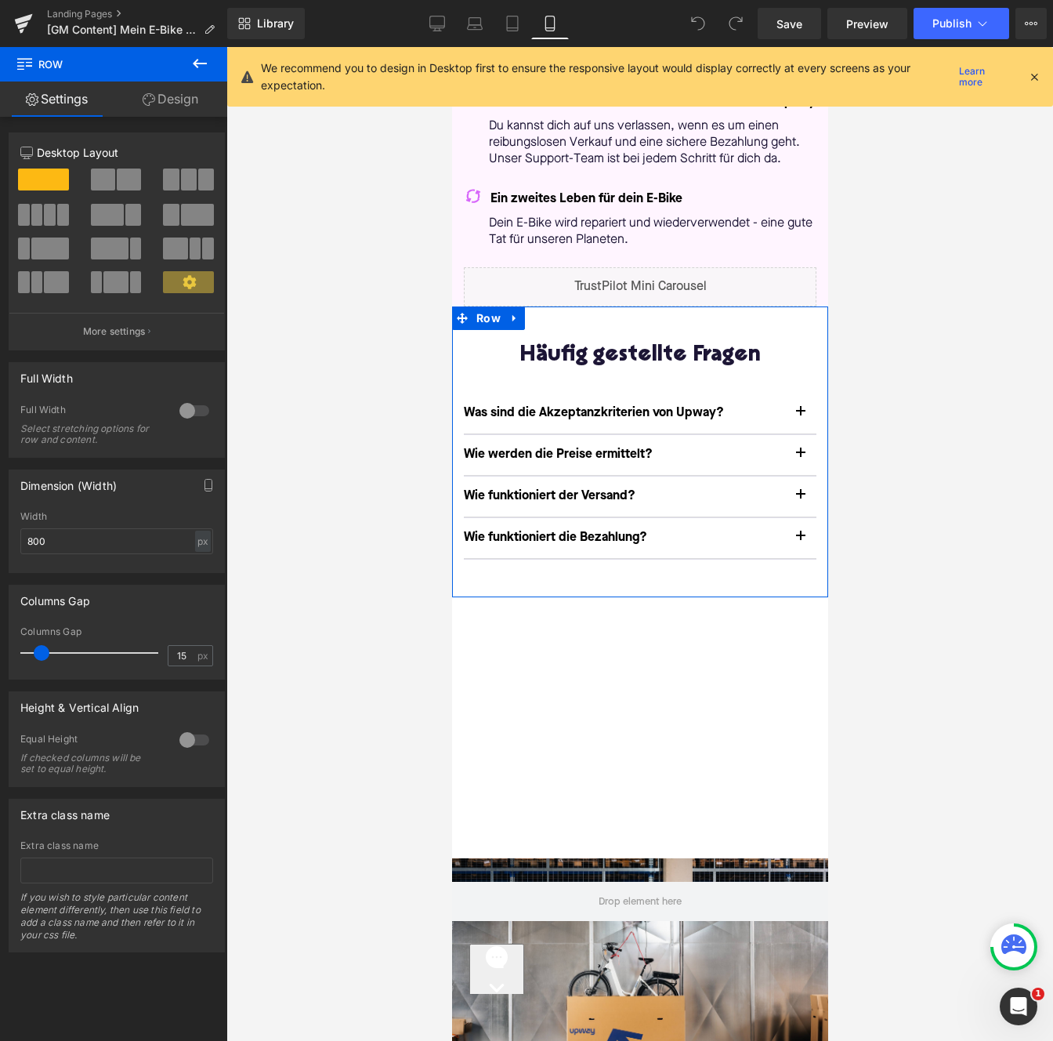
scroll to position [461, 0]
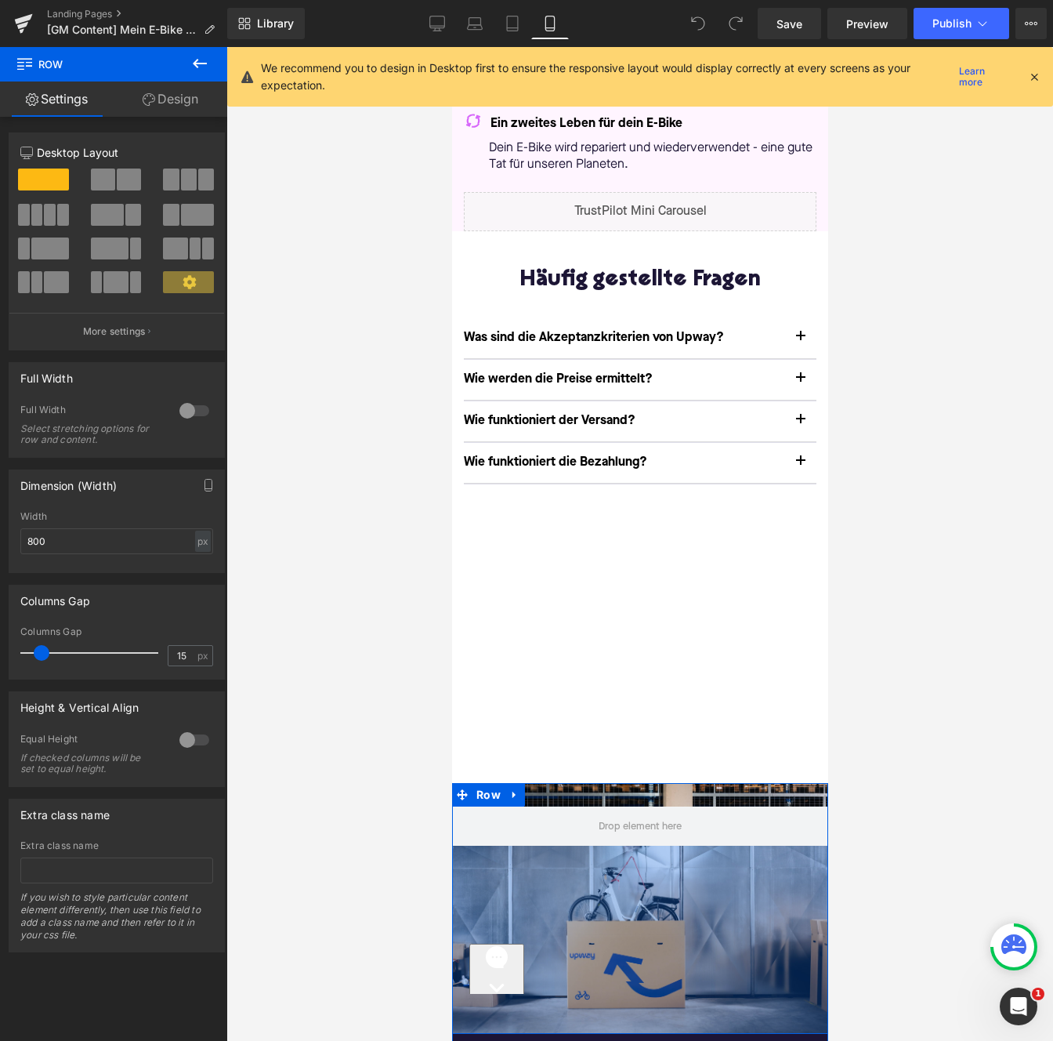
click at [782, 900] on div "240px" at bounding box center [639, 940] width 376 height 188
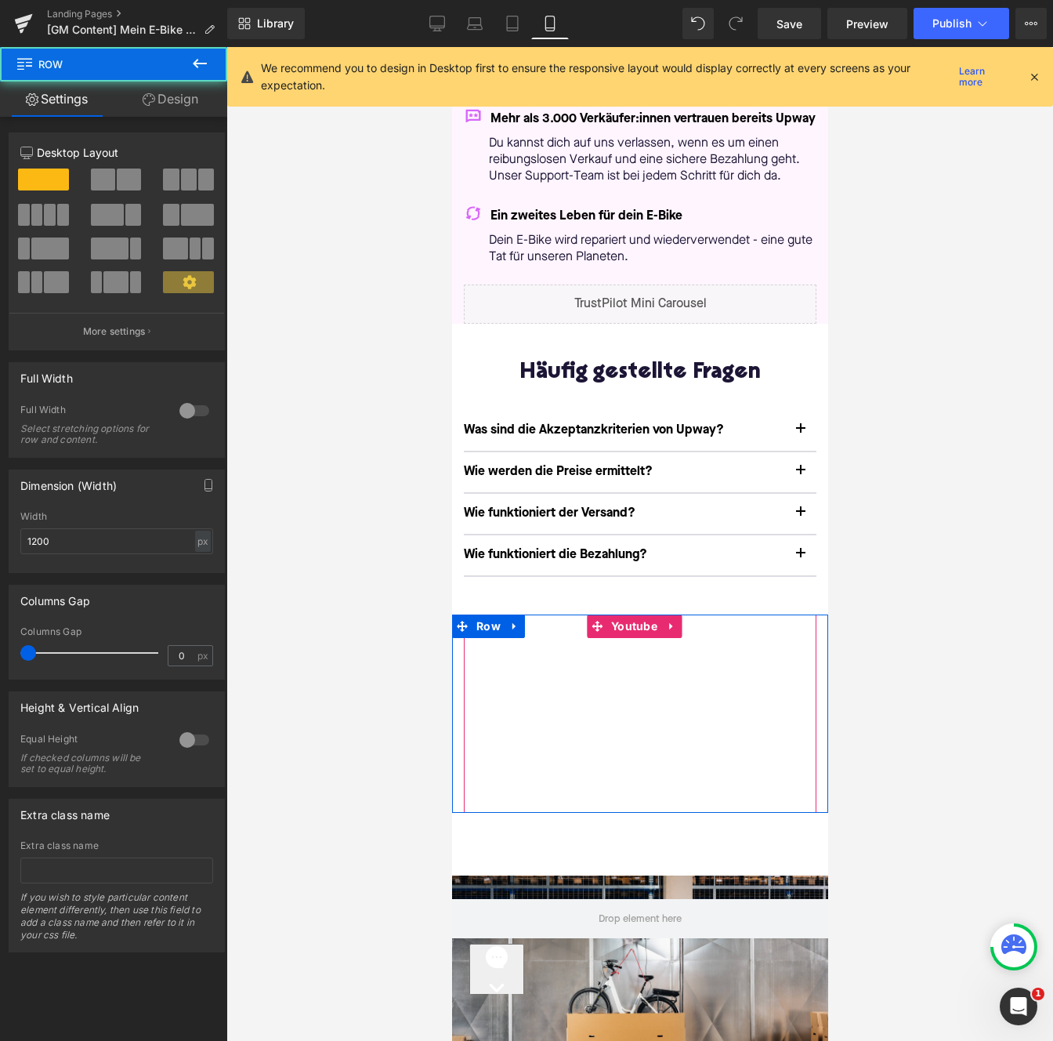
scroll to position [361, 0]
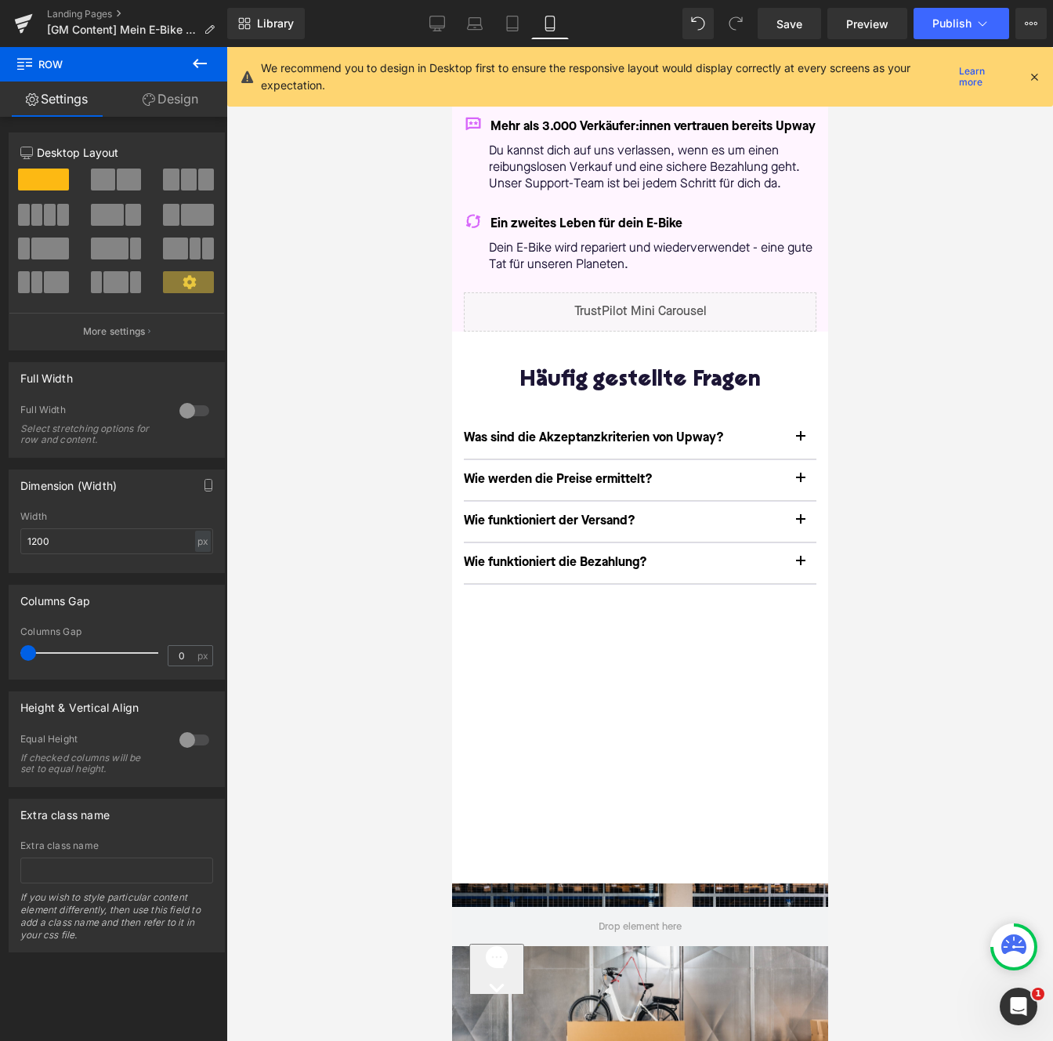
click at [796, 397] on div "Häufig gestellte Fragen Heading Was sind die Akzeptanzkriterien von Upway? Text…" at bounding box center [639, 477] width 376 height 291
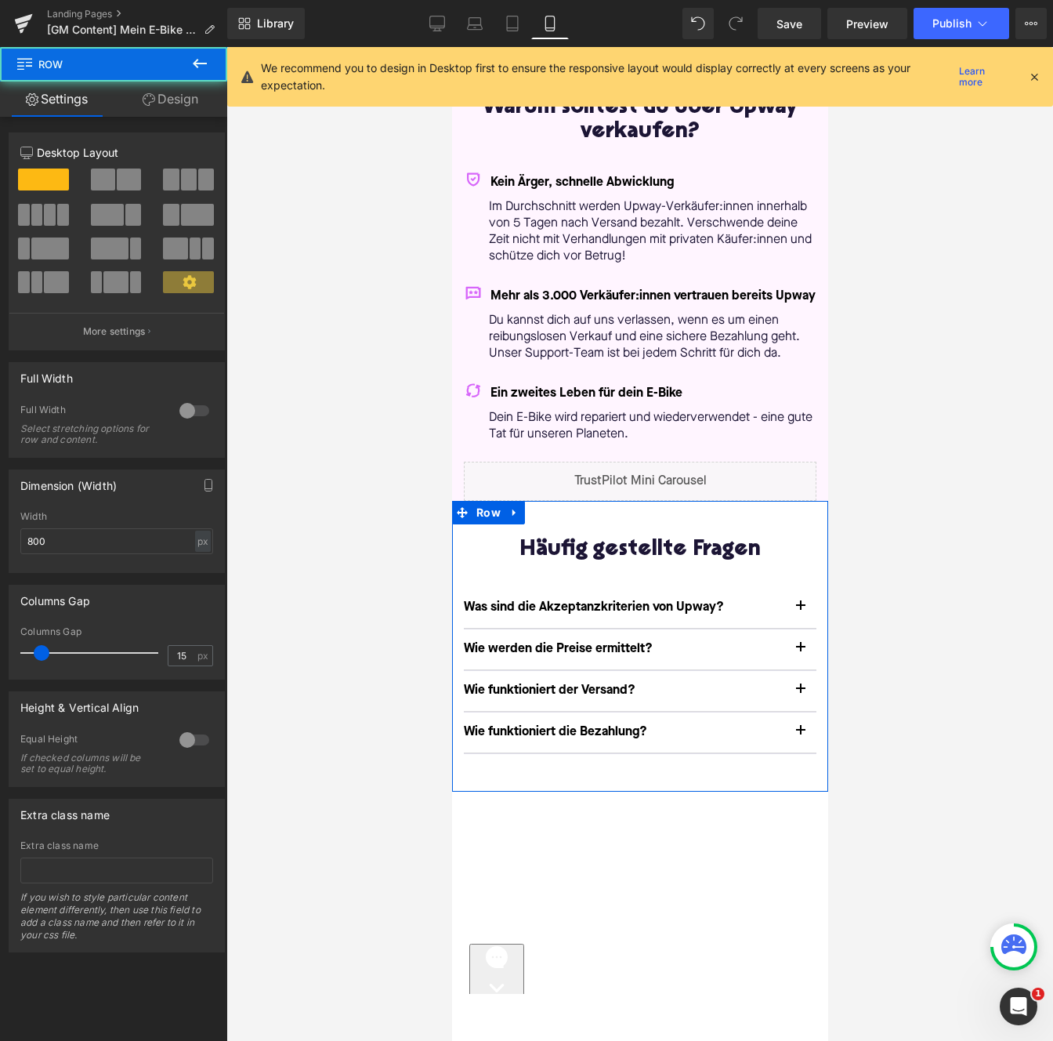
scroll to position [0, 0]
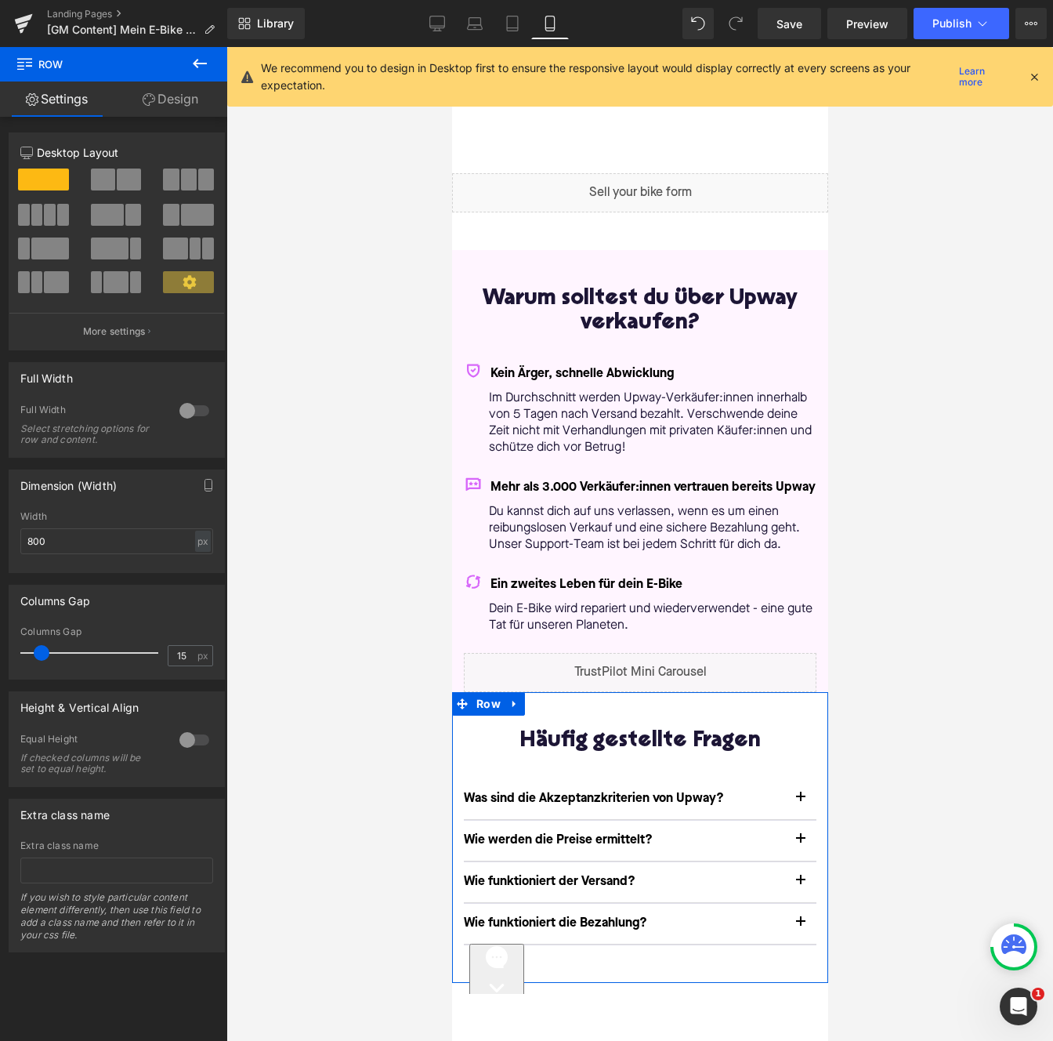
click at [136, 114] on link "Design" at bounding box center [171, 99] width 114 height 35
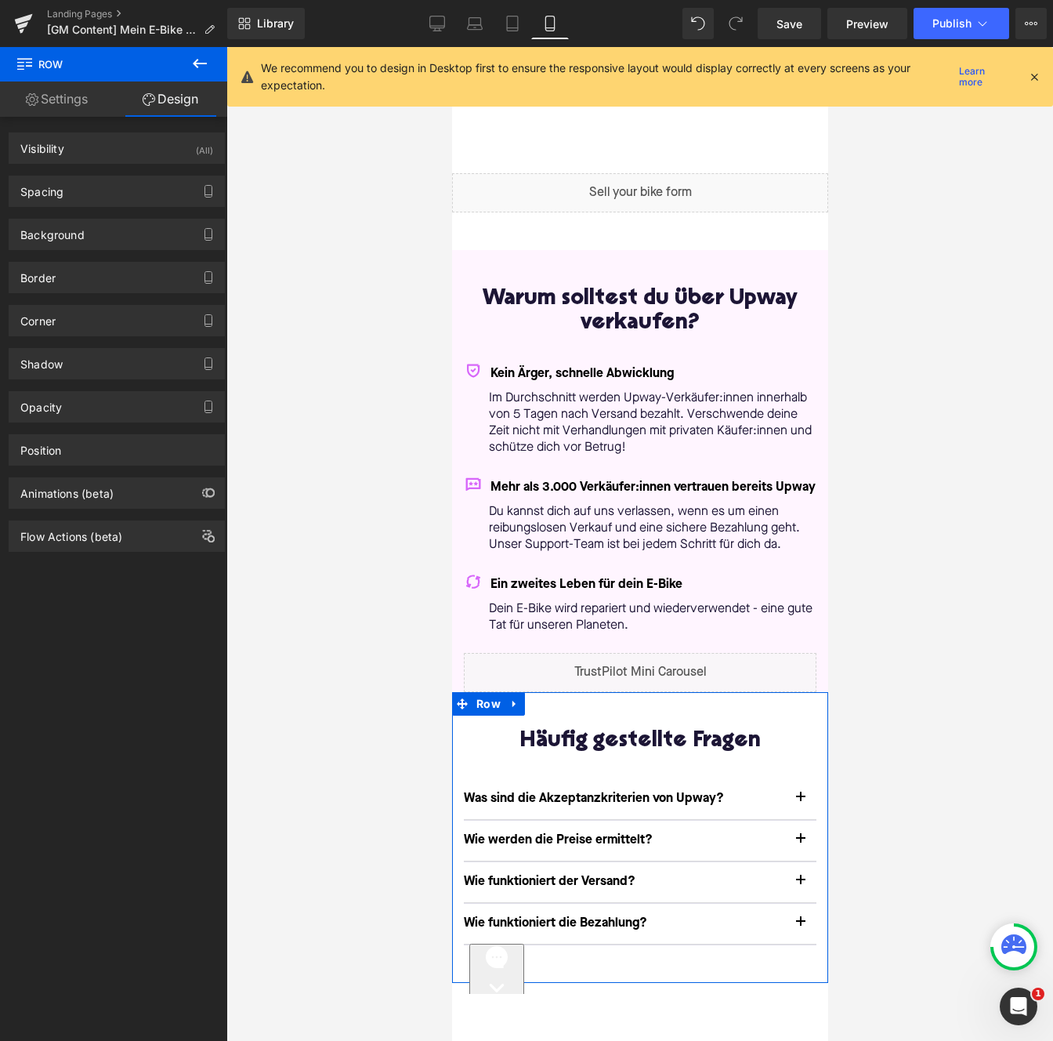
click at [47, 104] on link "Settings" at bounding box center [57, 99] width 114 height 35
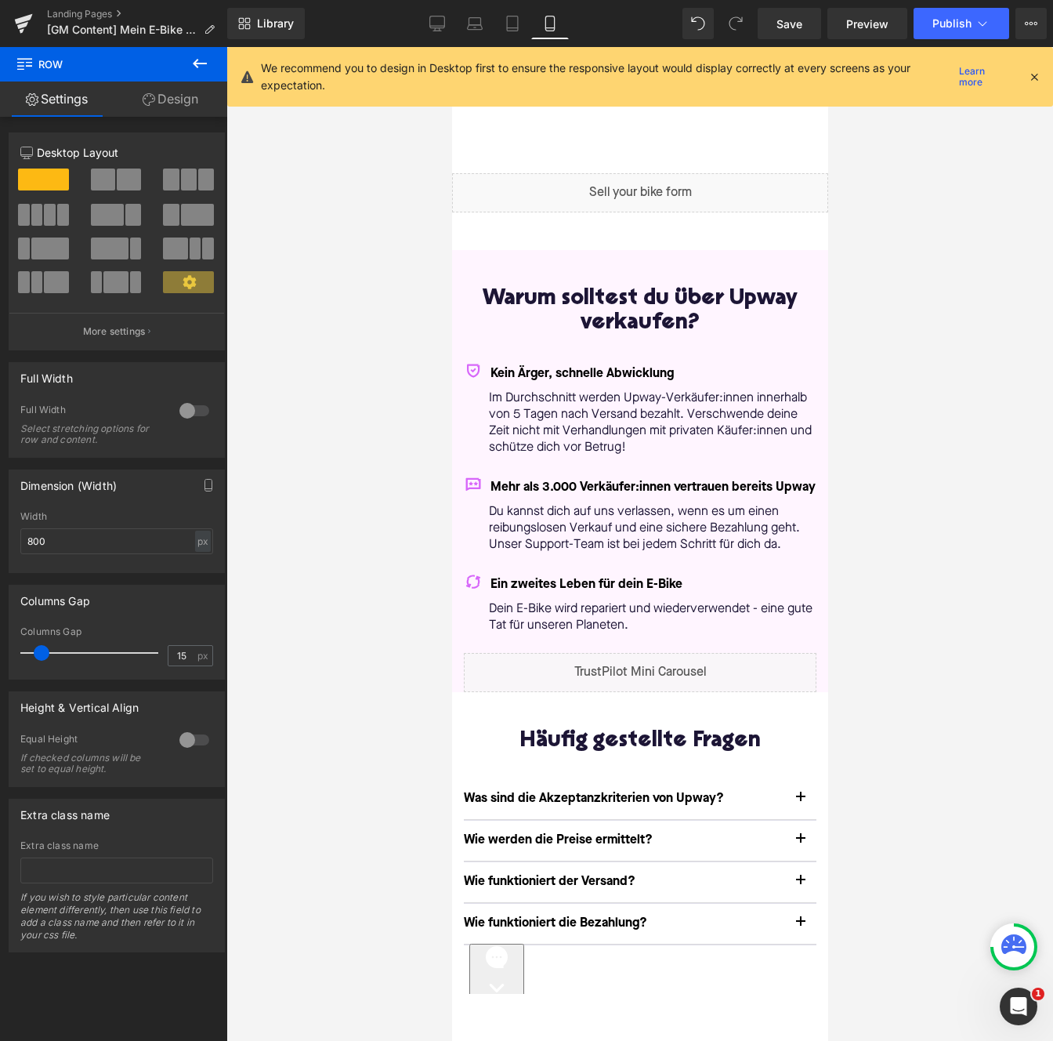
click at [193, 69] on icon at bounding box center [199, 63] width 19 height 19
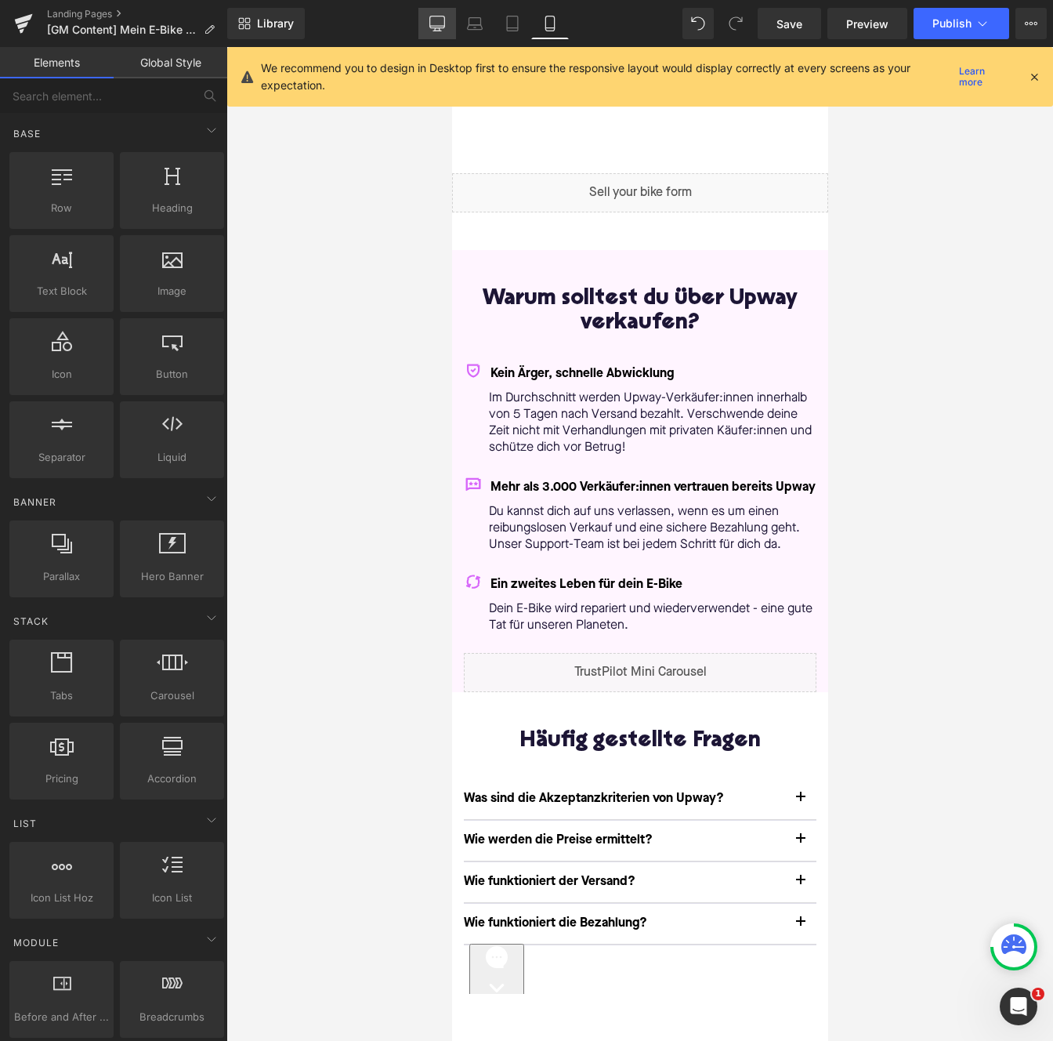
click at [437, 20] on icon at bounding box center [437, 24] width 16 height 16
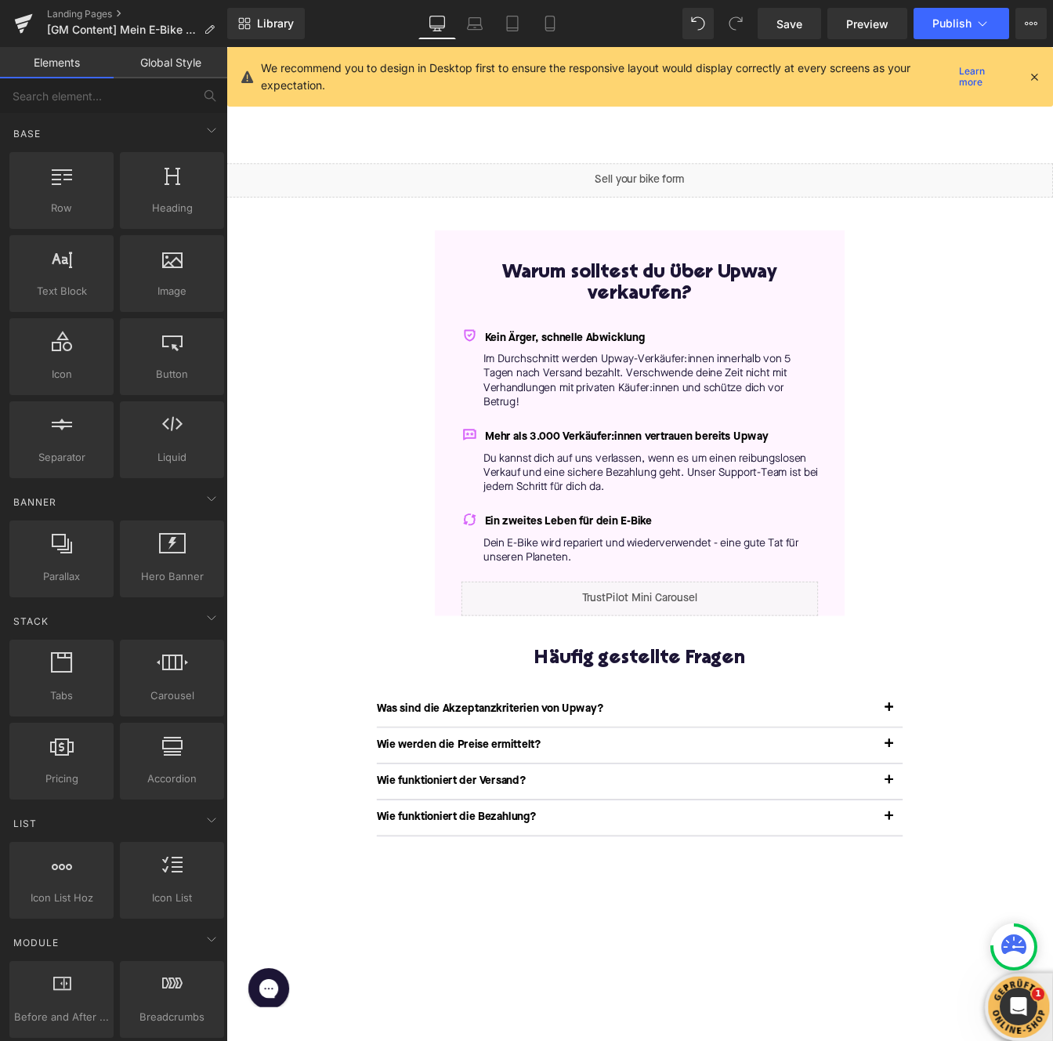
scroll to position [132, 0]
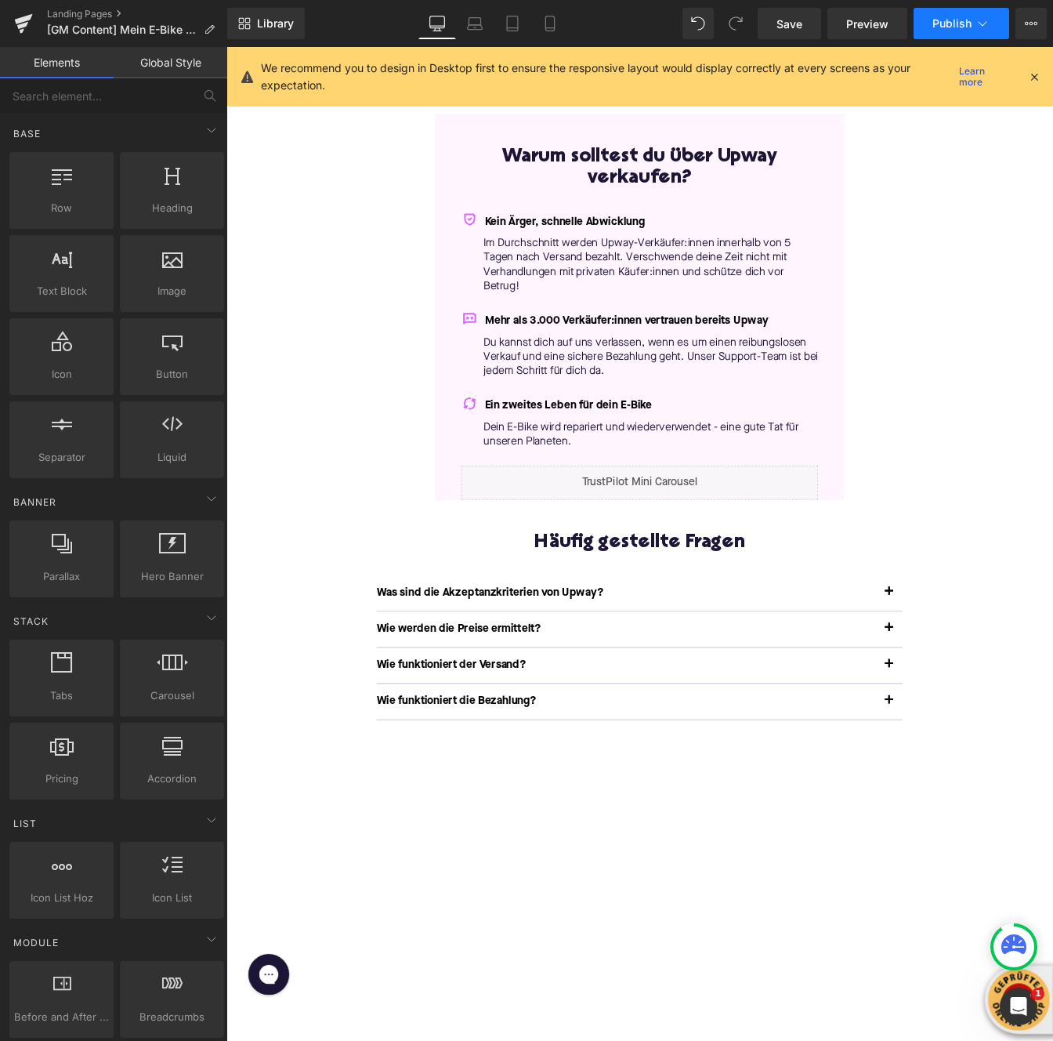
click at [985, 25] on icon at bounding box center [983, 24] width 16 height 16
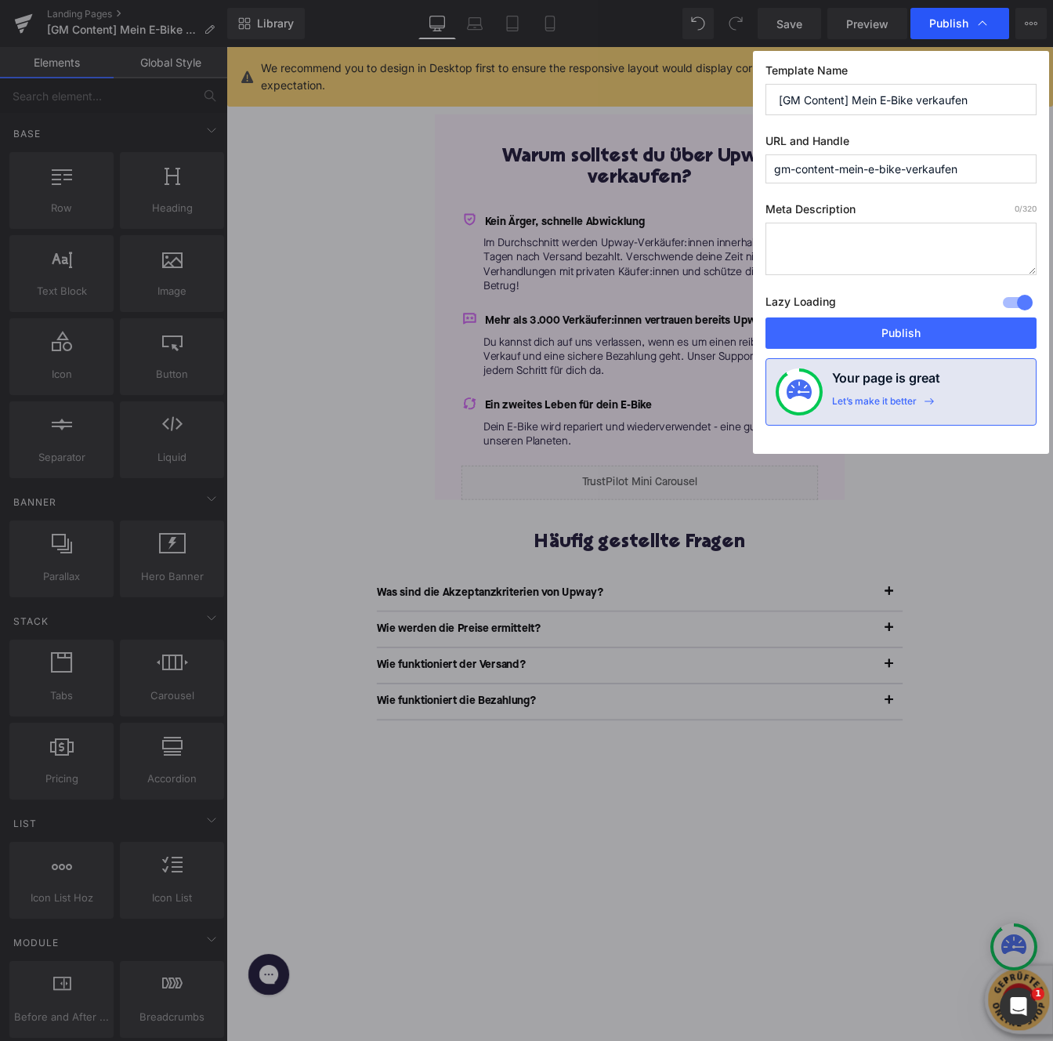
click at [985, 25] on icon at bounding box center [983, 24] width 16 height 16
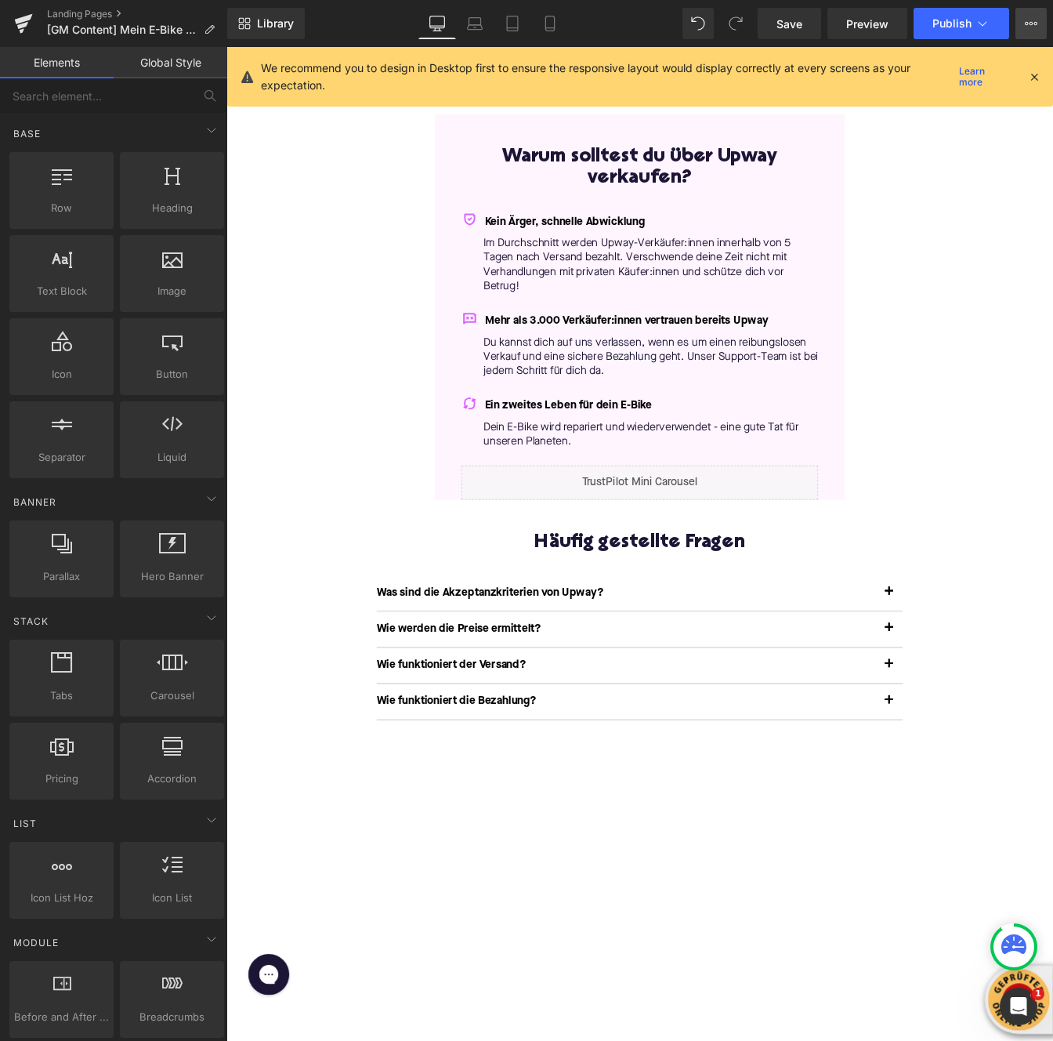
click at [1032, 24] on icon at bounding box center [1032, 23] width 4 height 3
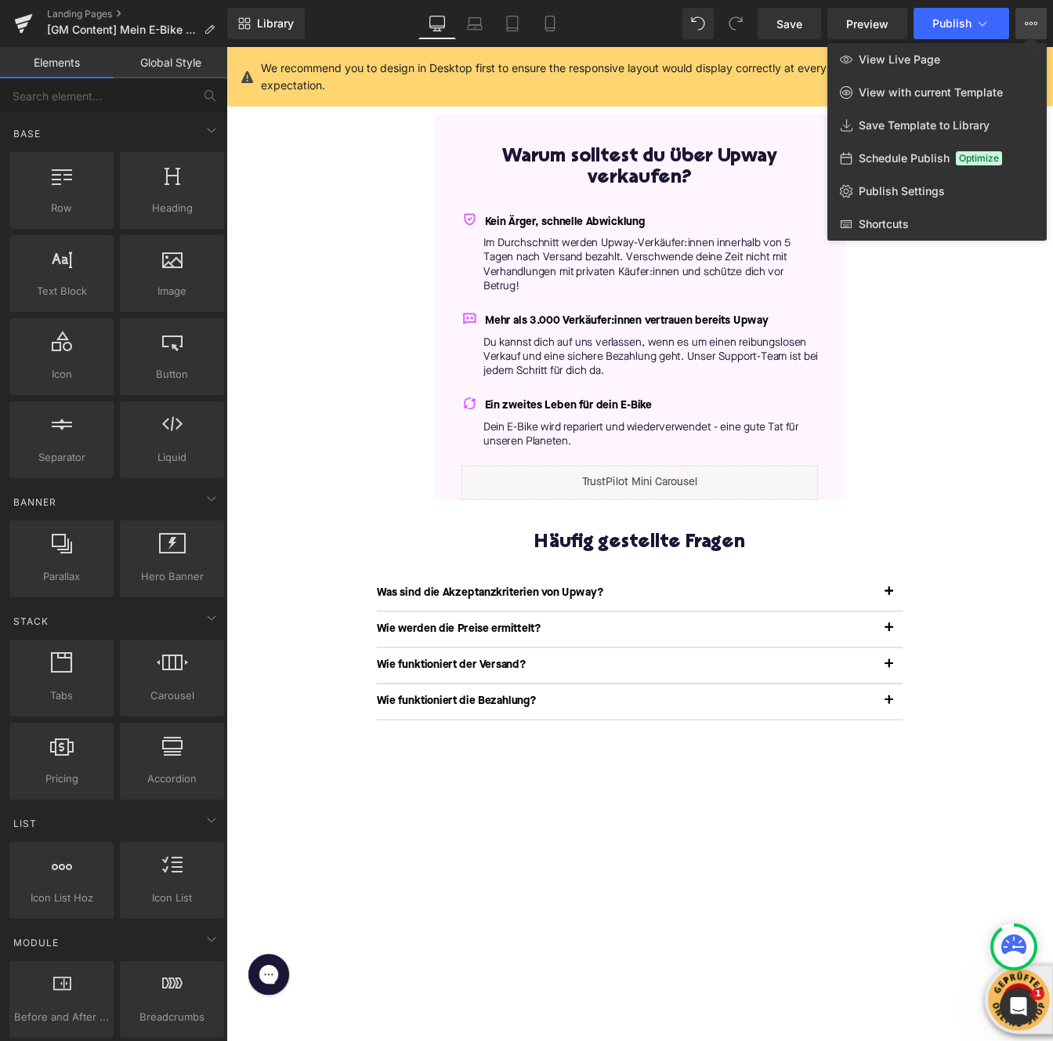
drag, startPoint x: 973, startPoint y: 378, endPoint x: 710, endPoint y: 93, distance: 387.1
click at [973, 378] on div at bounding box center [640, 544] width 827 height 994
